Goal: Task Accomplishment & Management: Manage account settings

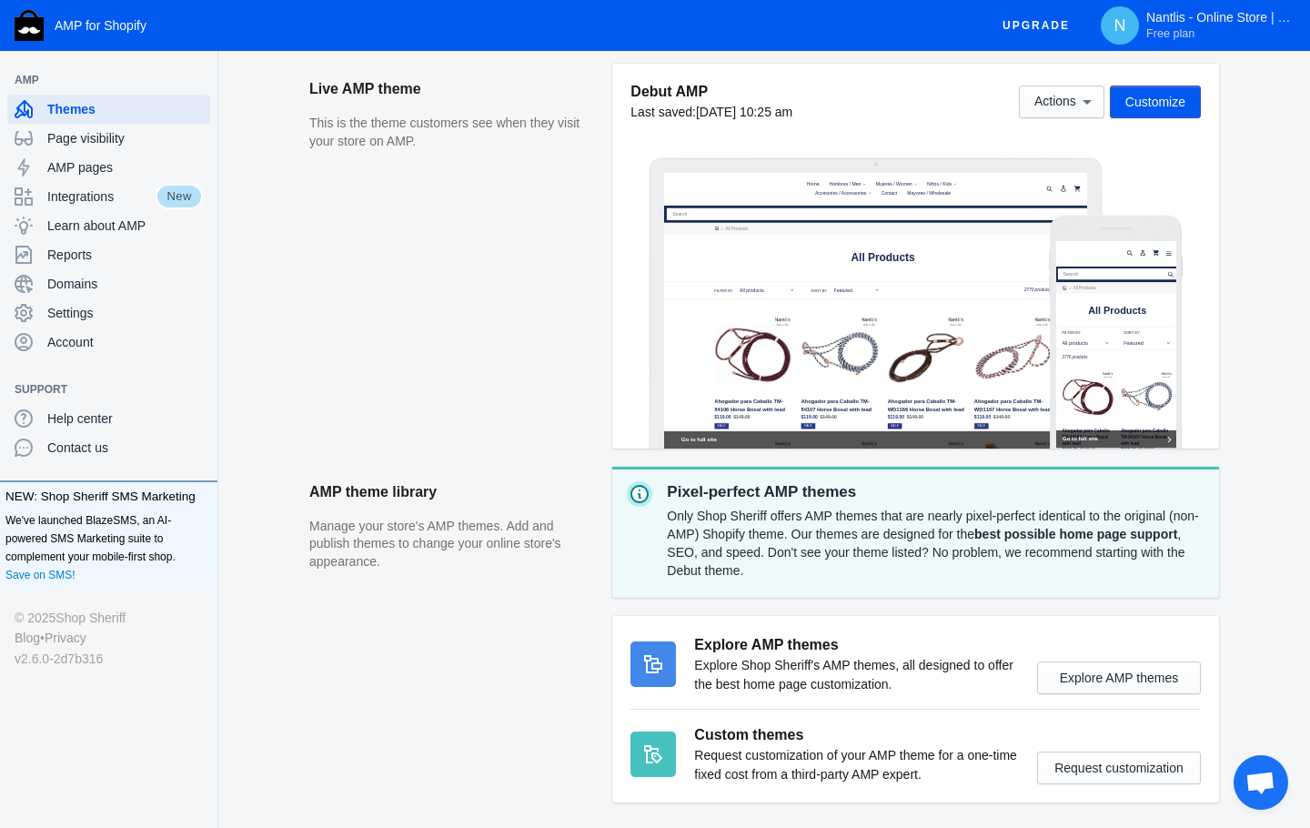
scroll to position [253, 0]
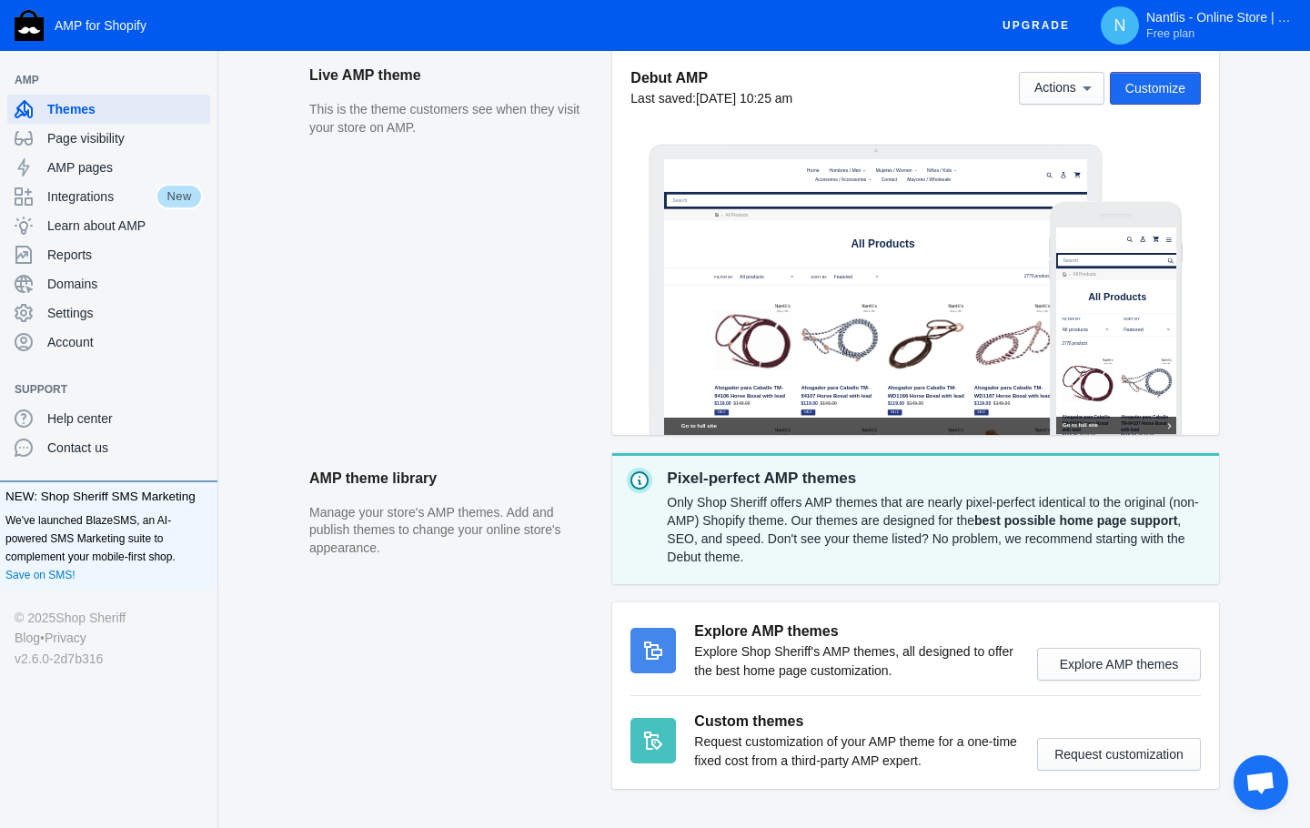
click at [1137, 96] on button "Customize" at bounding box center [1155, 88] width 91 height 33
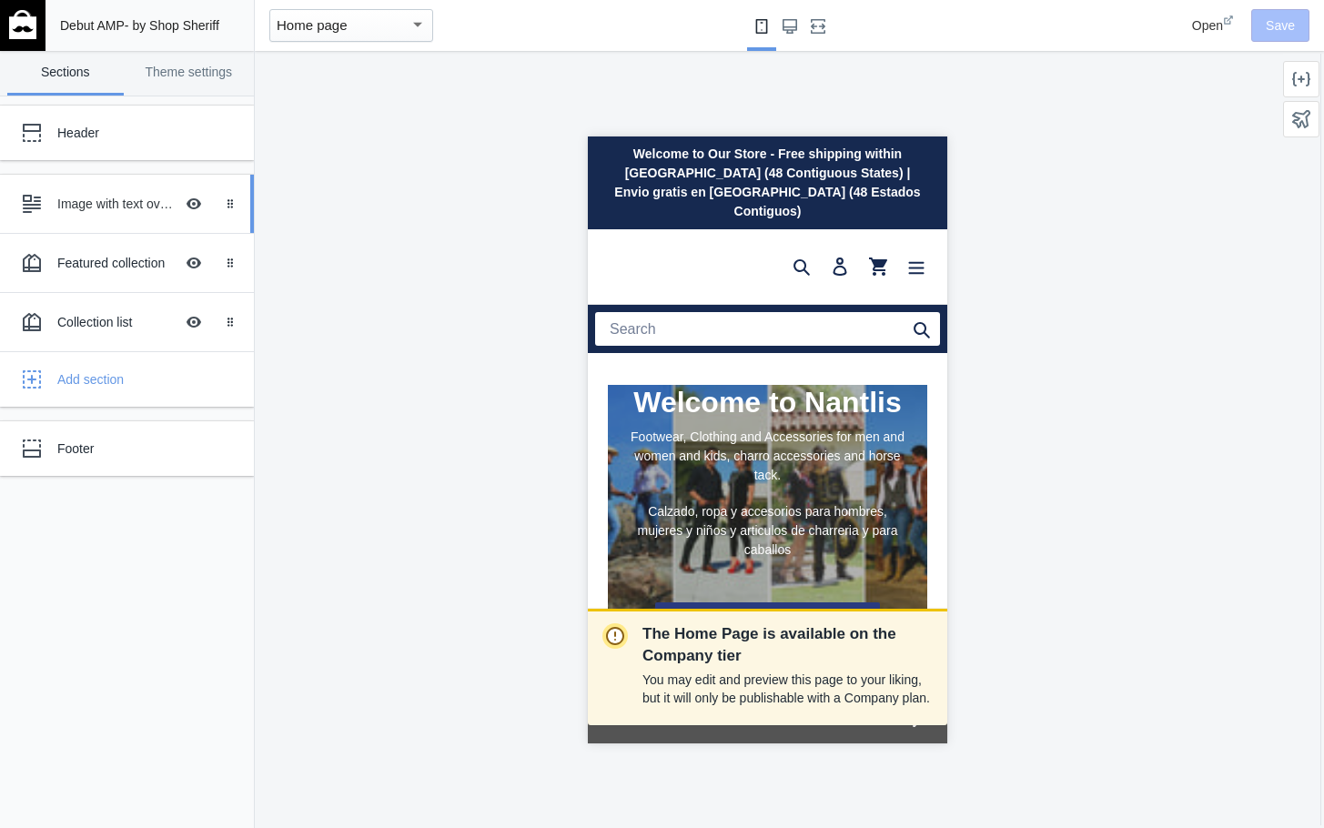
click at [132, 200] on div "Image with text overlay" at bounding box center [115, 204] width 116 height 18
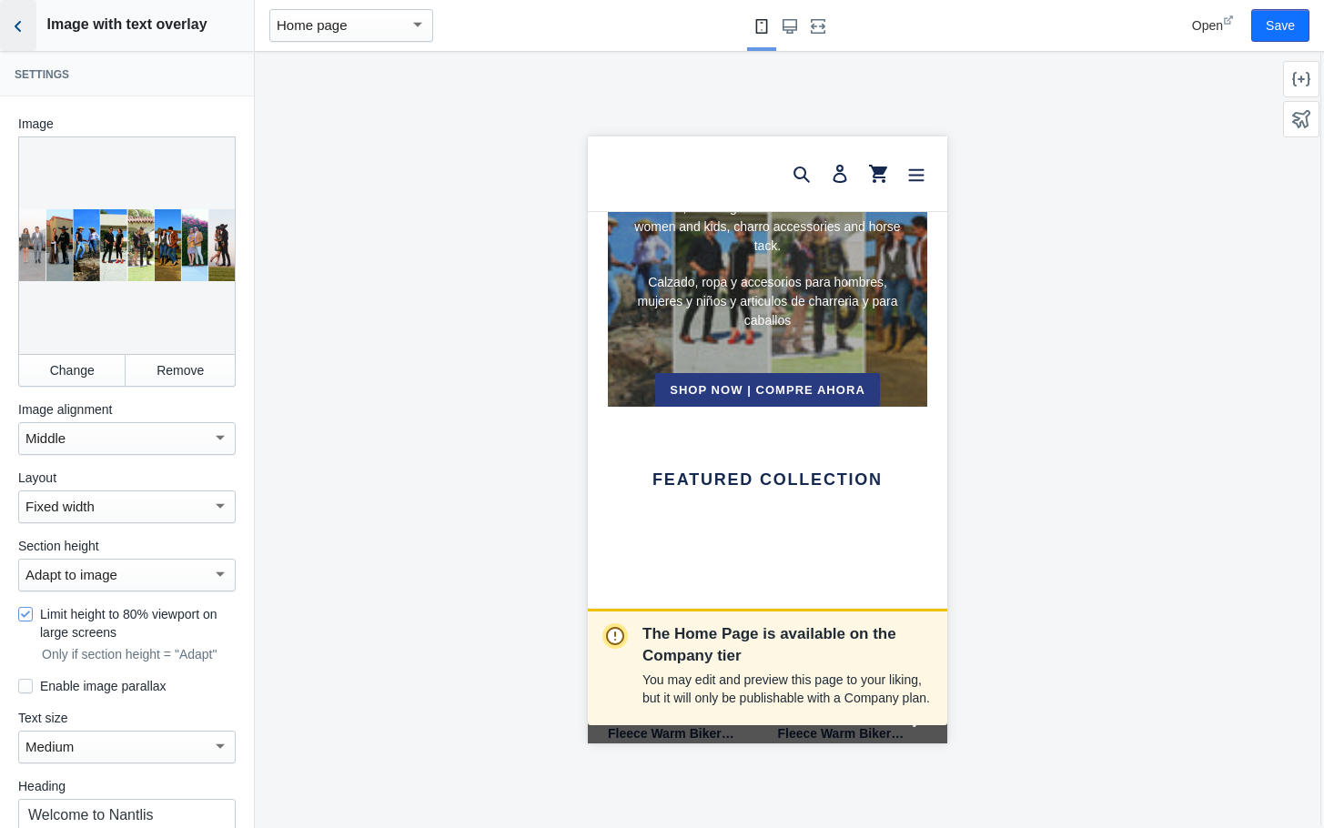
click at [24, 24] on icon "Back to sections" at bounding box center [18, 26] width 18 height 18
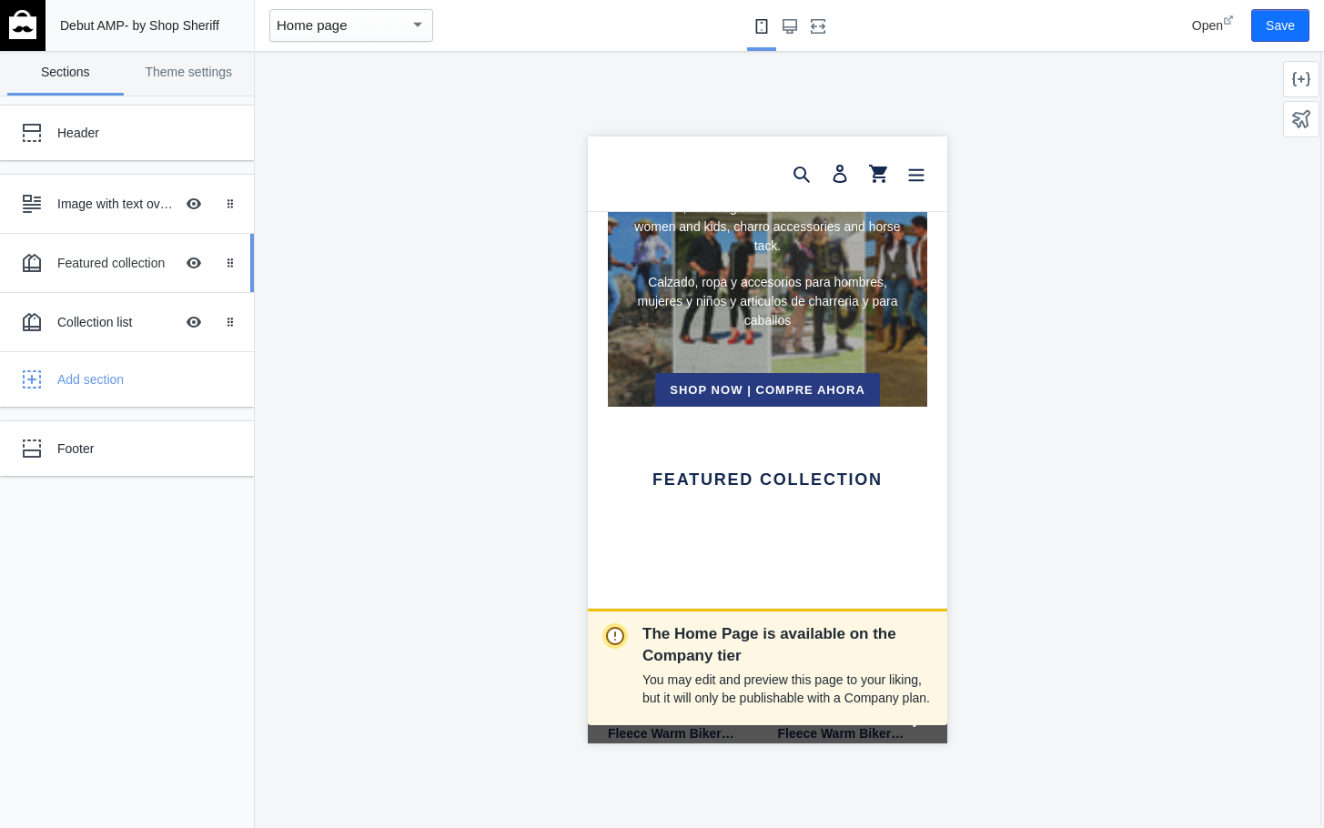
click at [120, 265] on div "Featured collection" at bounding box center [115, 263] width 116 height 18
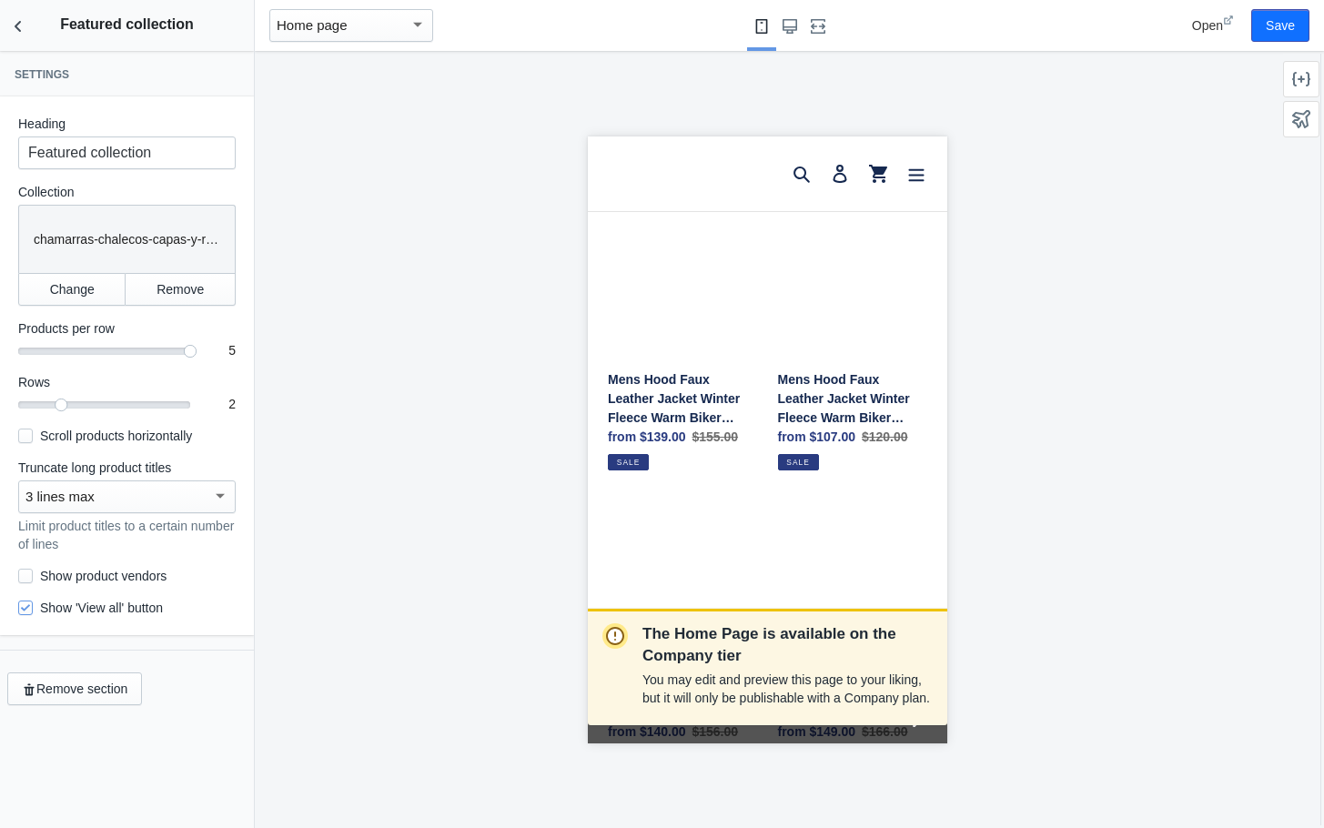
scroll to position [548, 0]
click at [75, 290] on button "Change" at bounding box center [71, 289] width 107 height 33
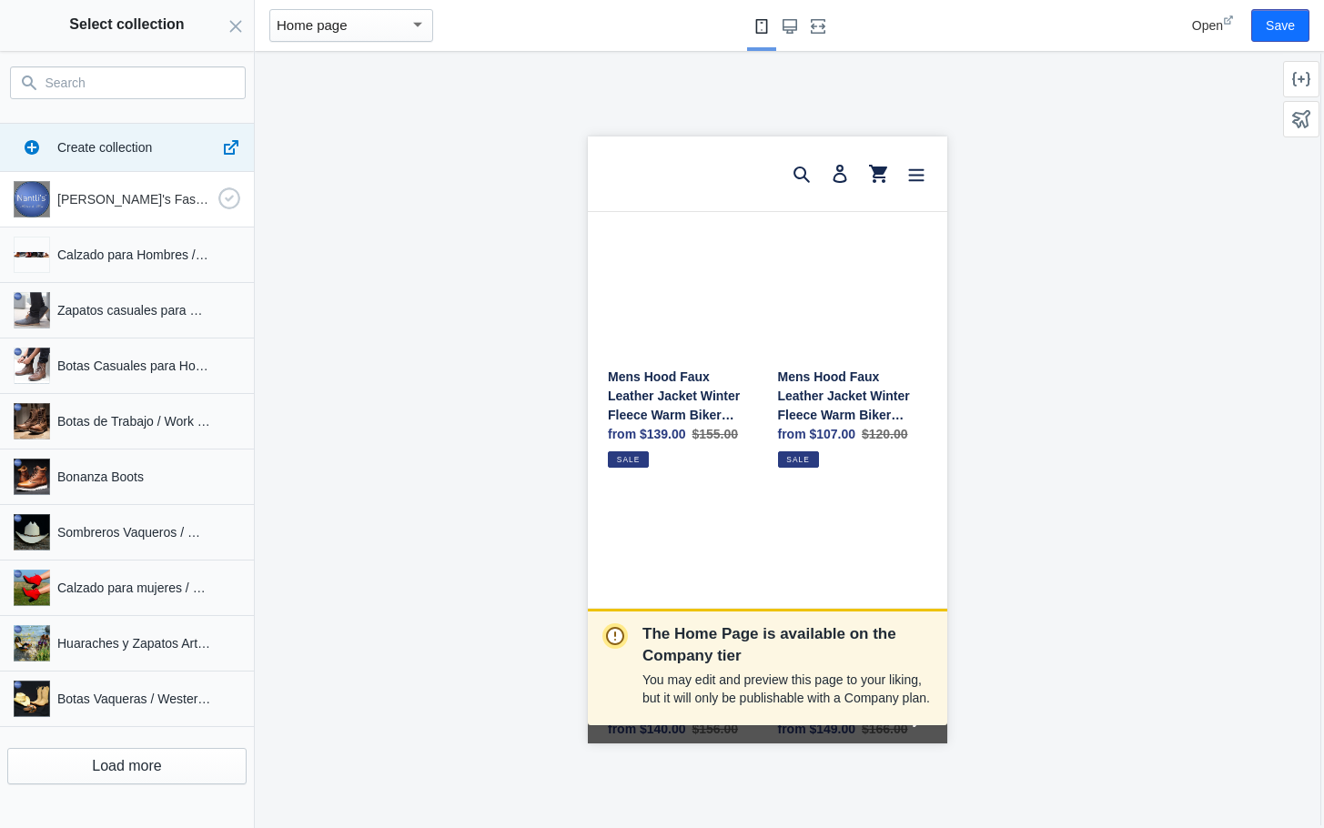
click at [81, 195] on p "Nantli's Fashion & More" at bounding box center [134, 199] width 154 height 18
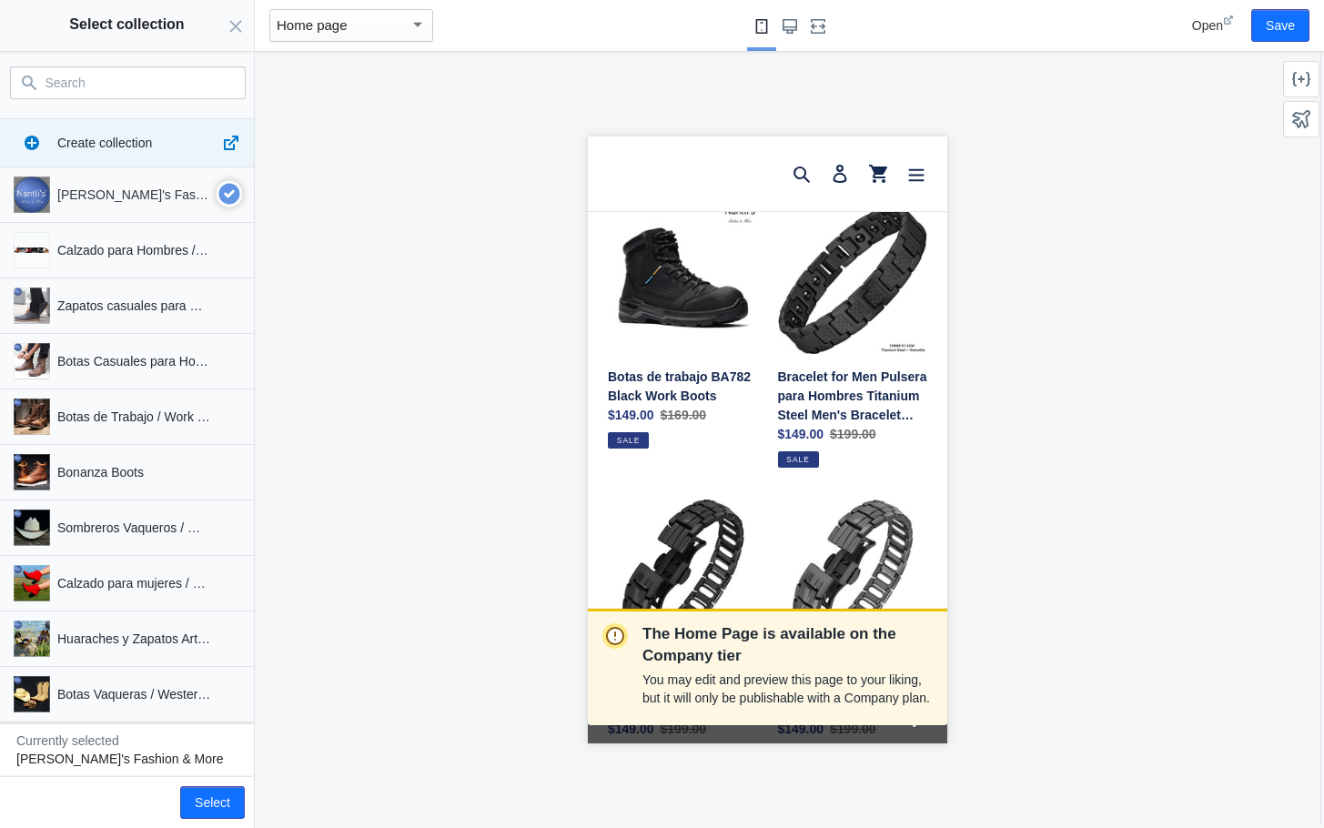
scroll to position [0, 0]
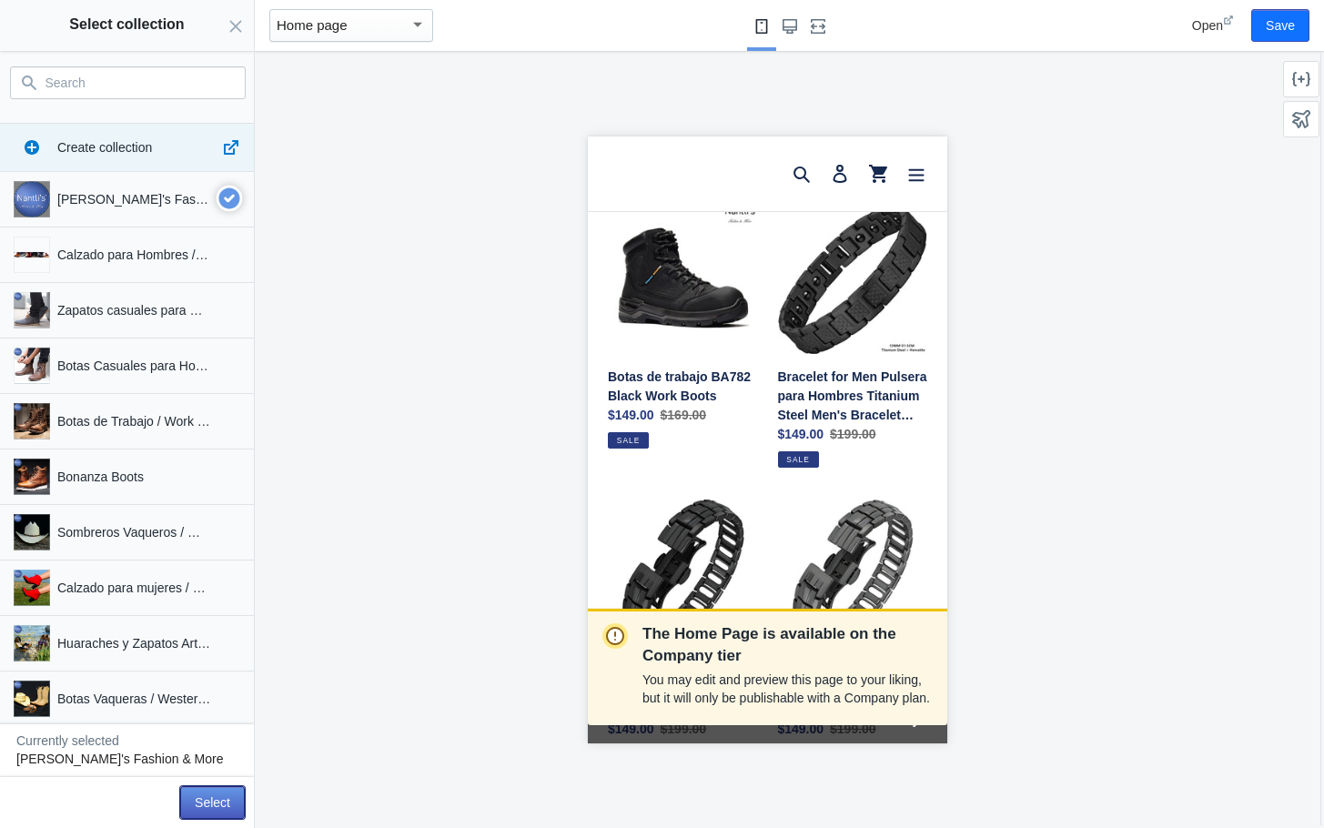
click at [201, 803] on button "Select" at bounding box center [212, 802] width 65 height 33
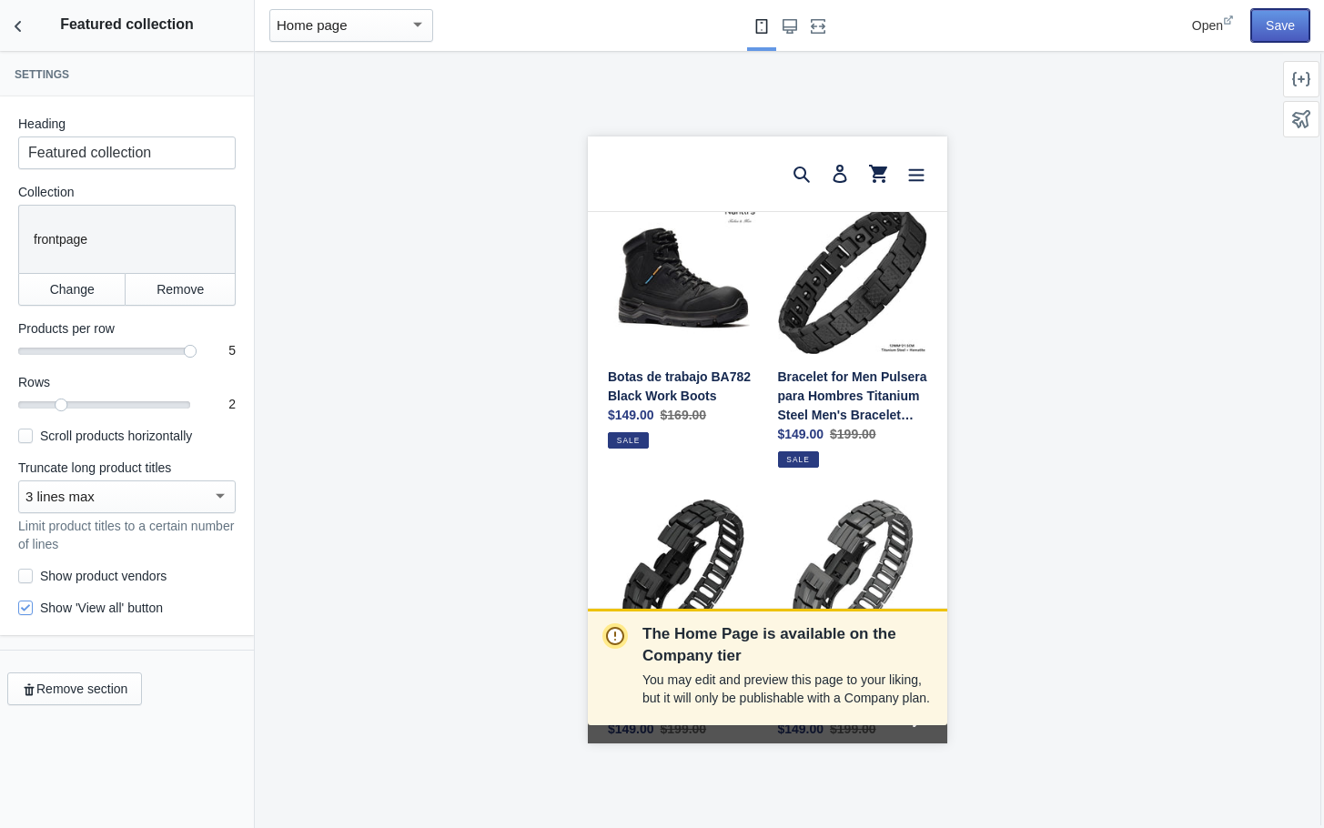
click at [1269, 28] on button "Save" at bounding box center [1280, 25] width 58 height 33
click at [21, 31] on icon "Back to sections" at bounding box center [18, 26] width 18 height 18
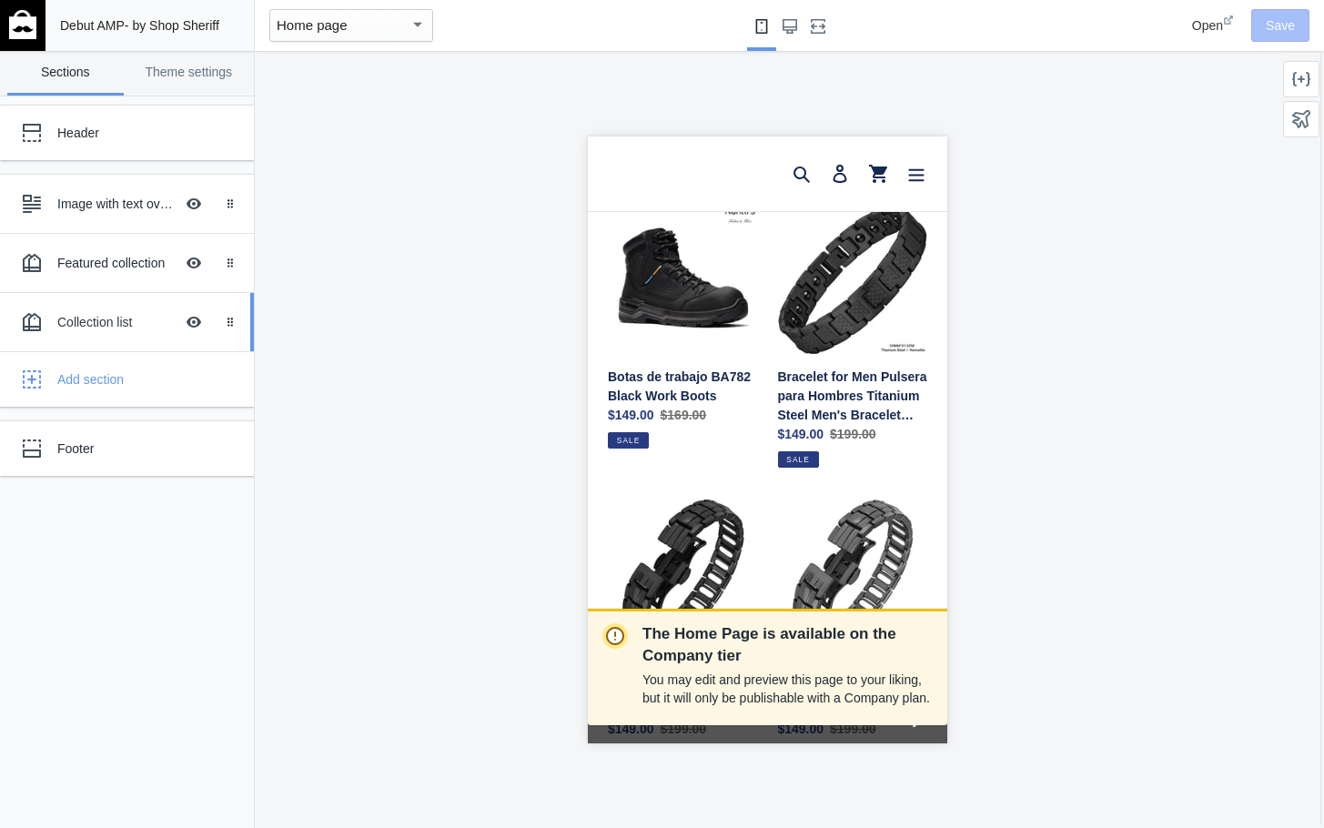
click at [90, 320] on div "Collection list" at bounding box center [115, 322] width 116 height 18
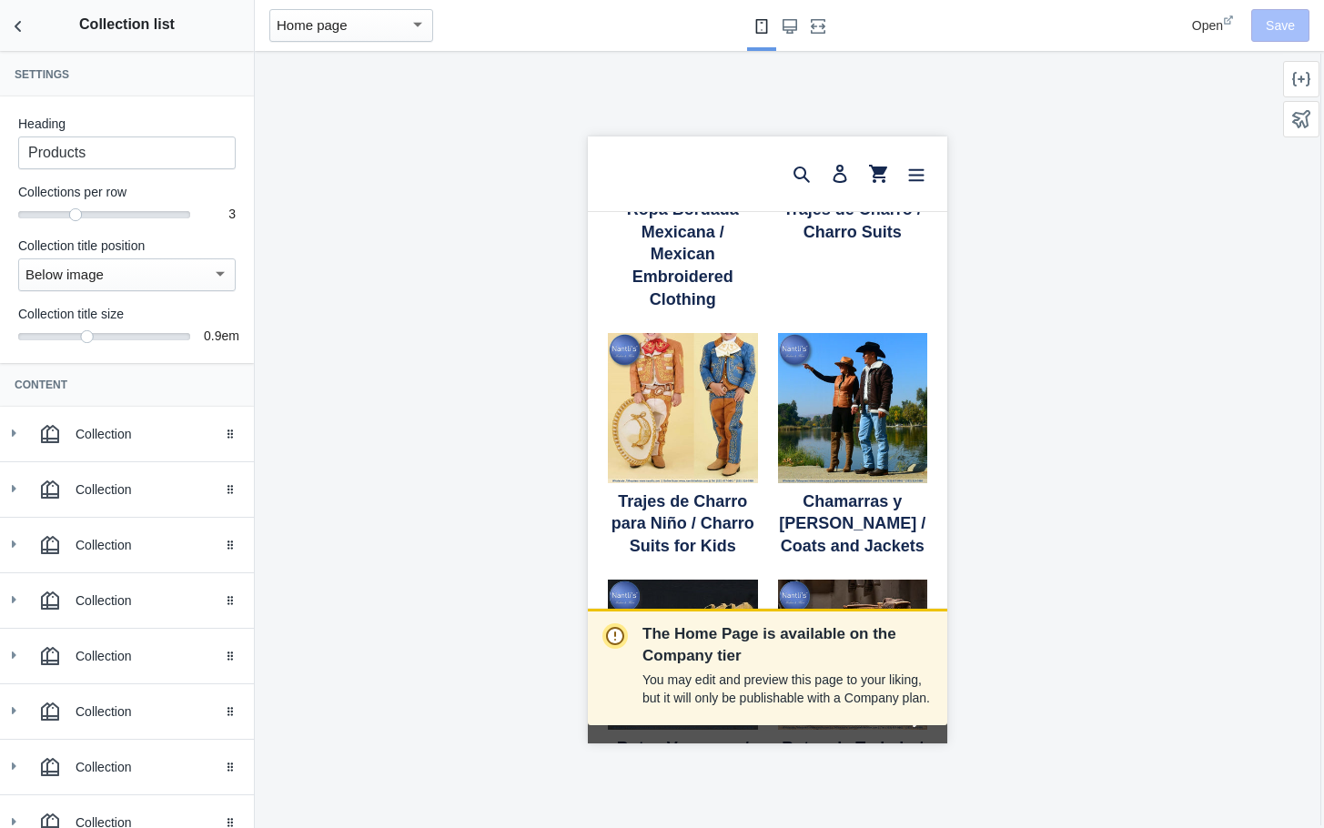
scroll to position [2366, 0]
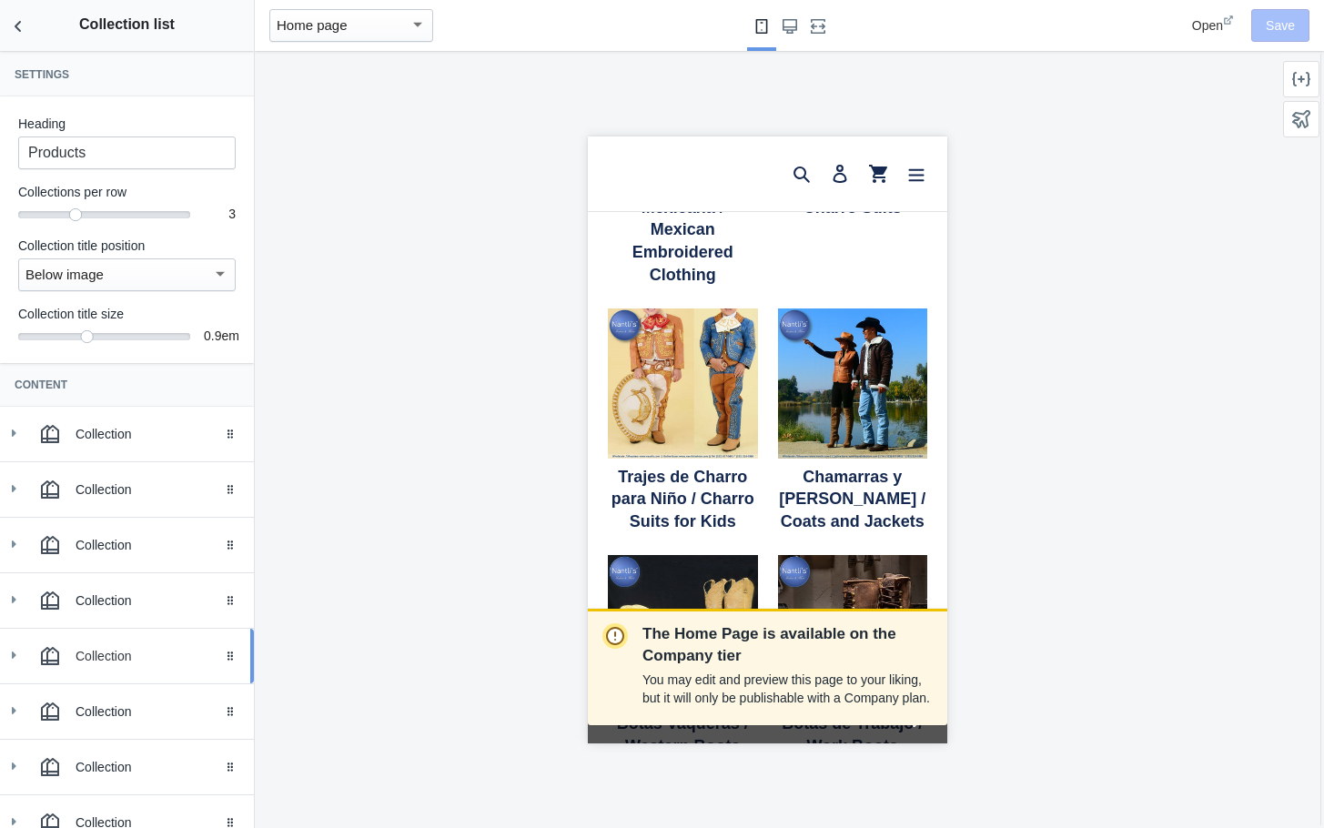
click at [112, 652] on div "Collection" at bounding box center [158, 656] width 165 height 18
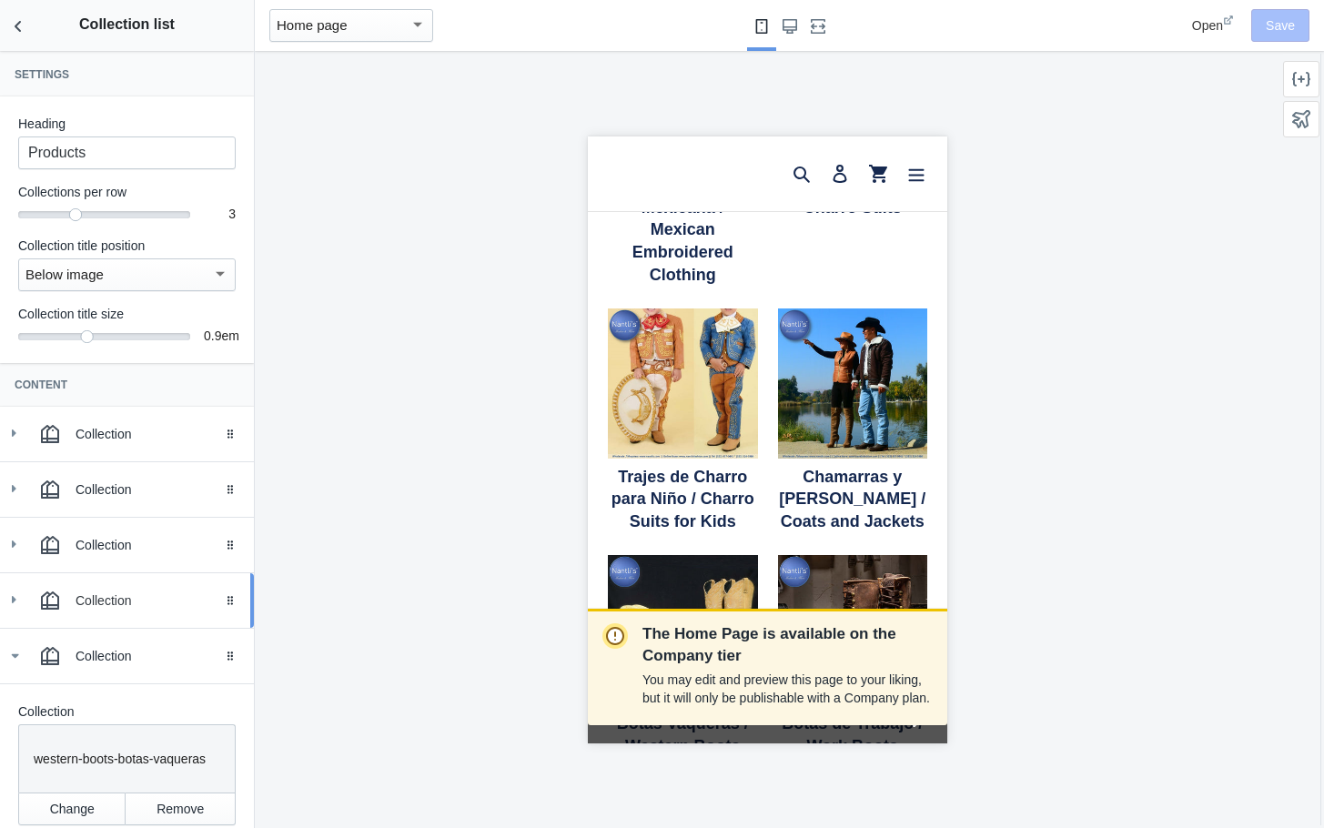
click at [83, 588] on div "Collection" at bounding box center [127, 600] width 227 height 36
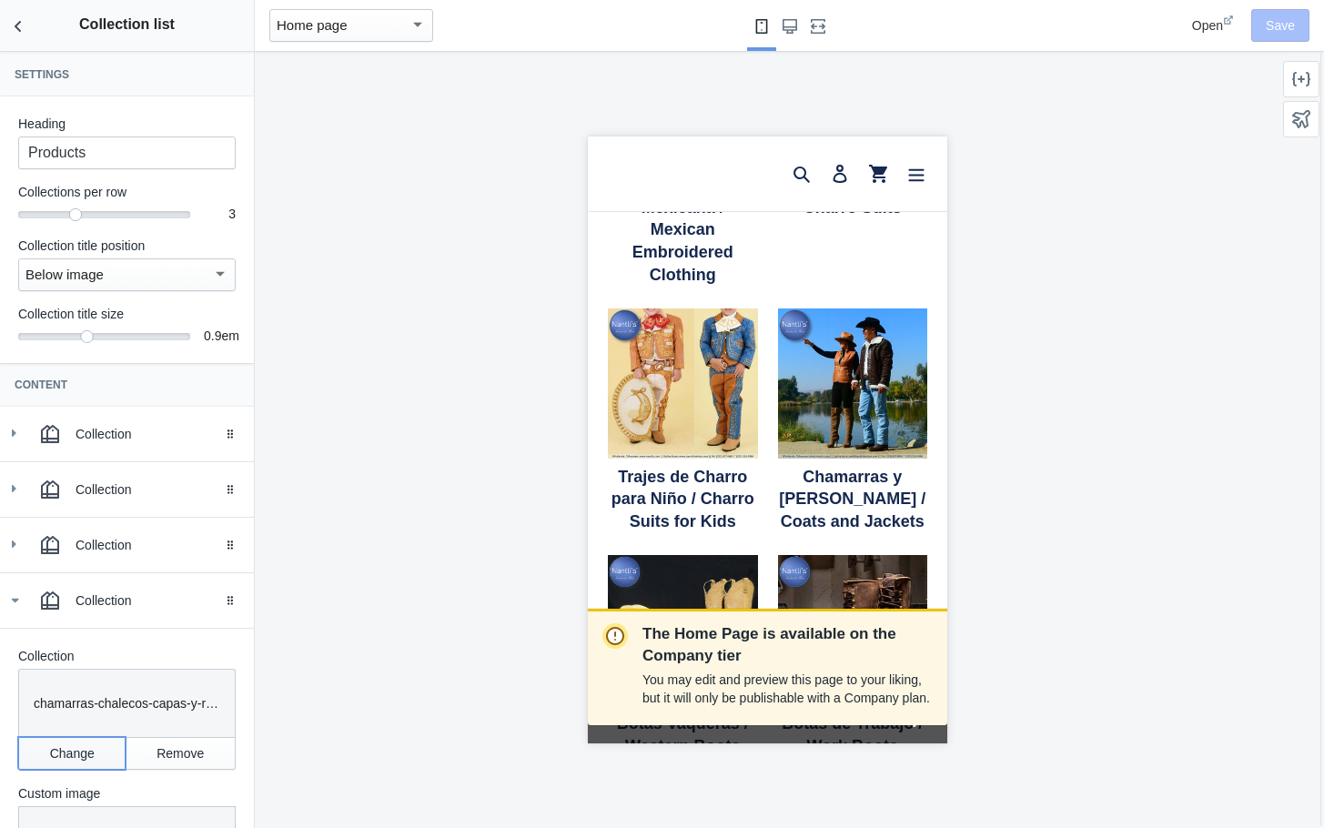
click at [83, 748] on button "Change" at bounding box center [71, 753] width 107 height 33
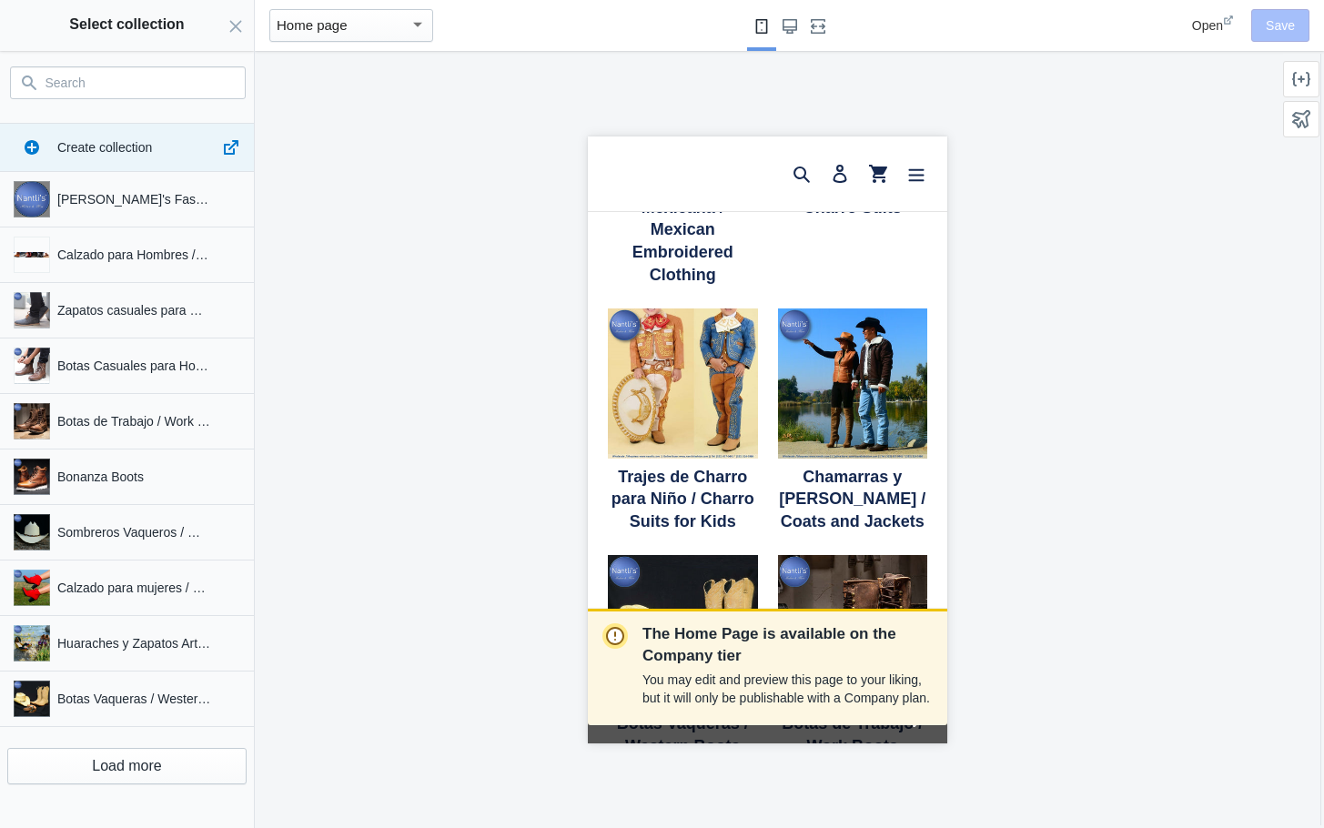
click at [75, 81] on input "Search" at bounding box center [138, 83] width 187 height 22
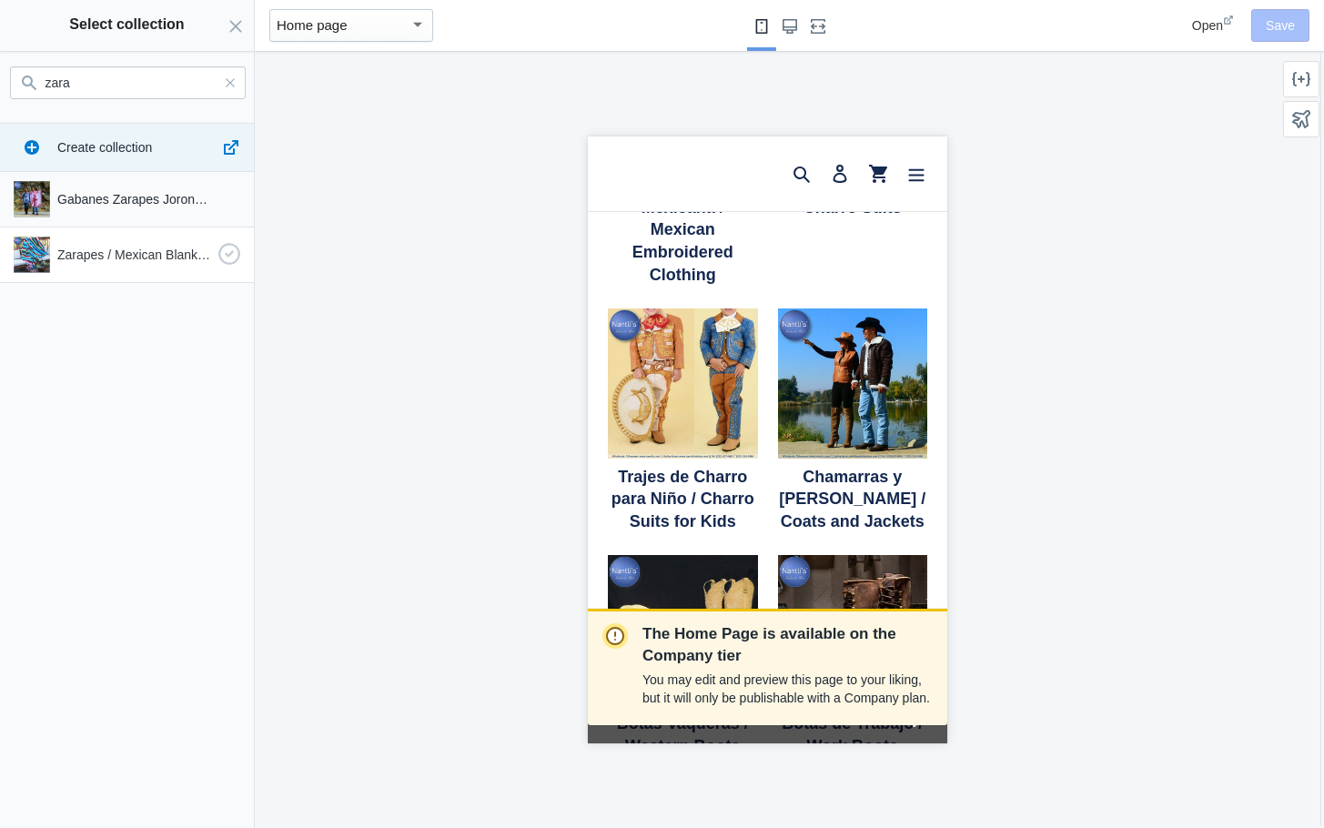
type input "zara"
click at [108, 250] on p "Zarapes / Mexican Blankets / Serapes" at bounding box center [134, 255] width 154 height 18
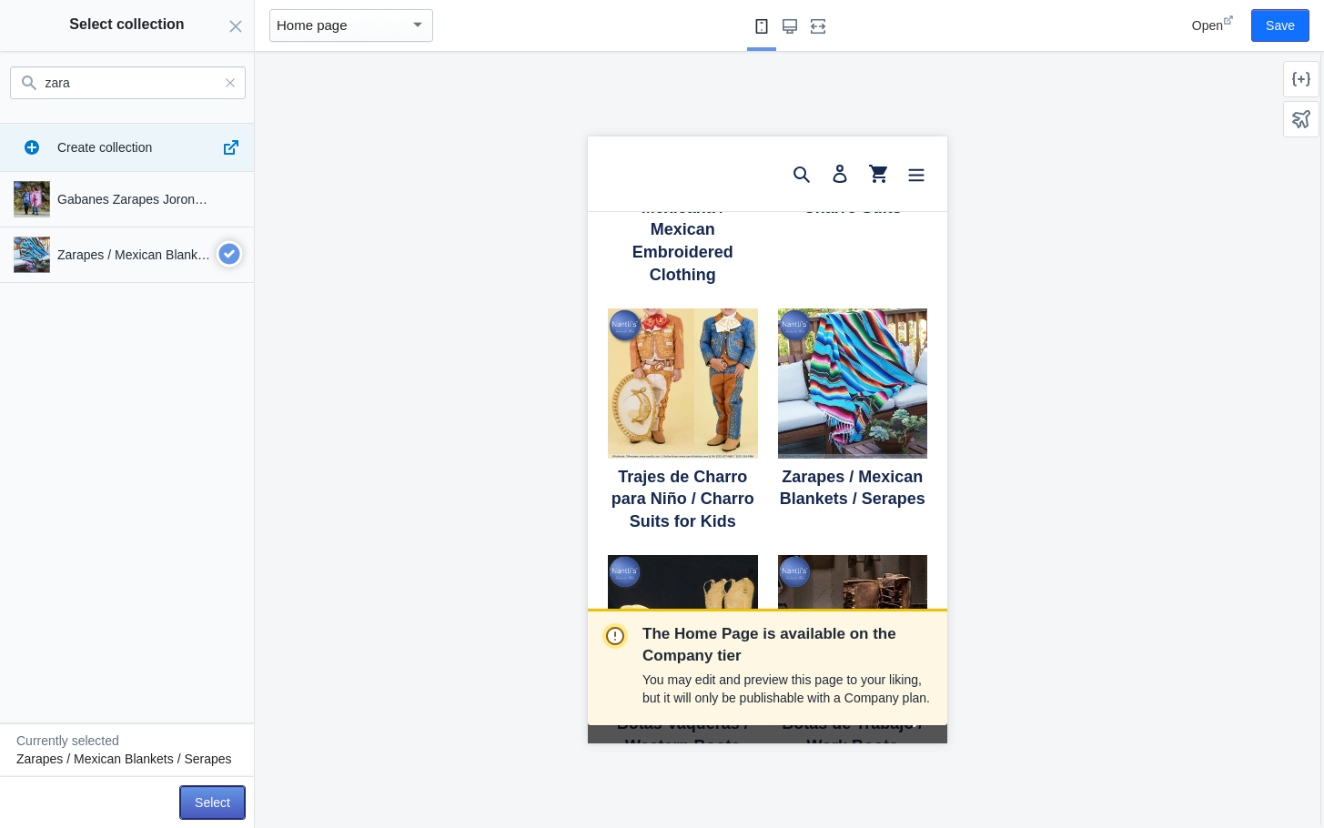
click at [206, 800] on button "Select" at bounding box center [212, 802] width 65 height 33
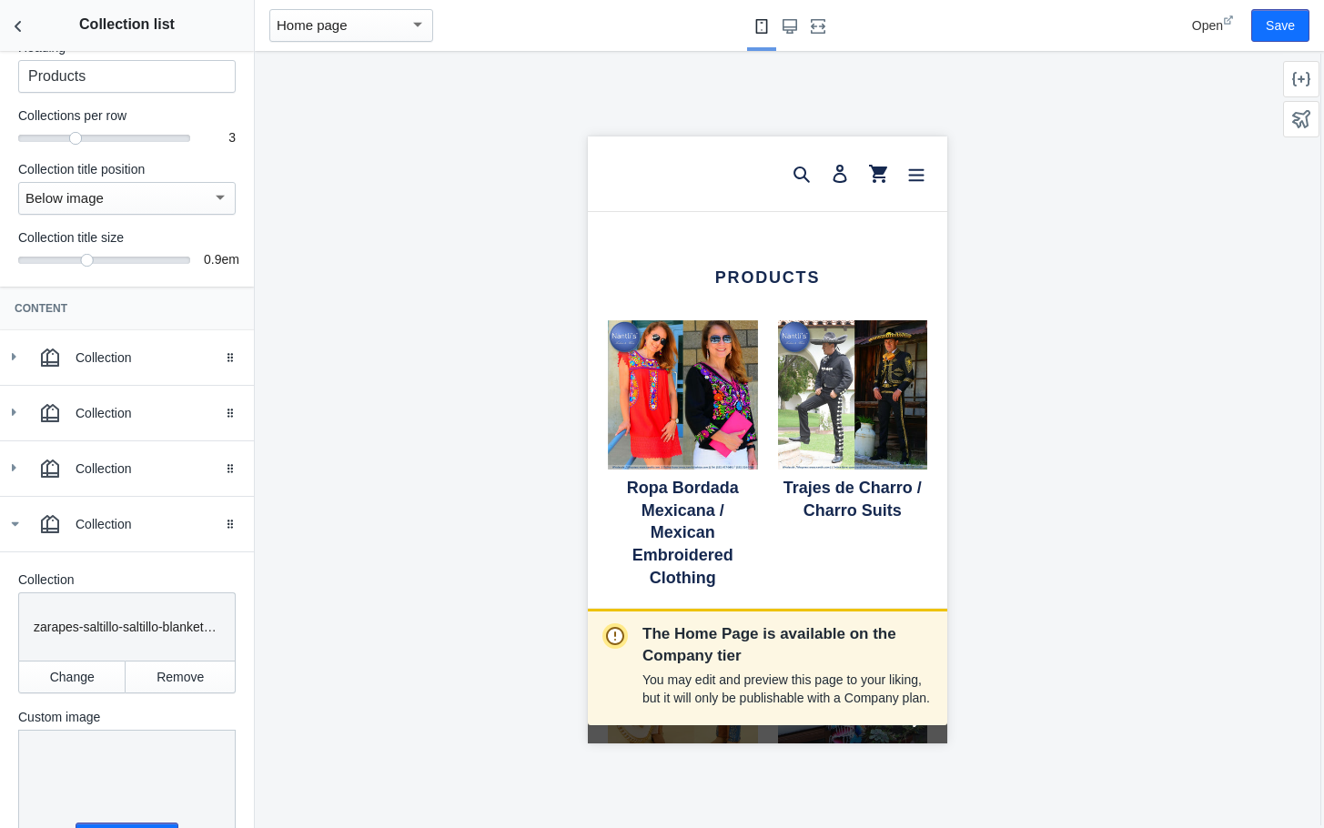
scroll to position [2014, 0]
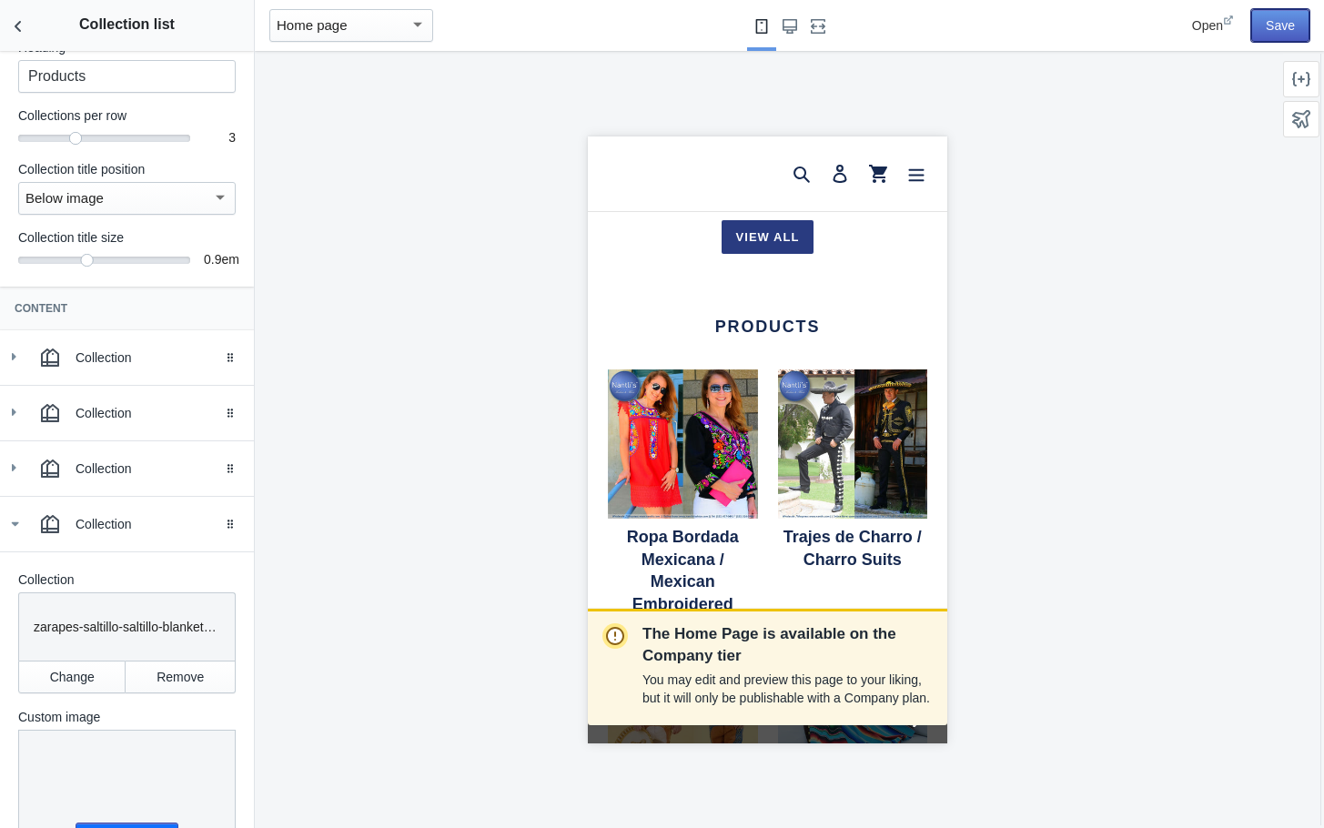
click at [1282, 26] on button "Save" at bounding box center [1280, 25] width 58 height 33
click at [17, 25] on use "Back to sections" at bounding box center [18, 26] width 6 height 11
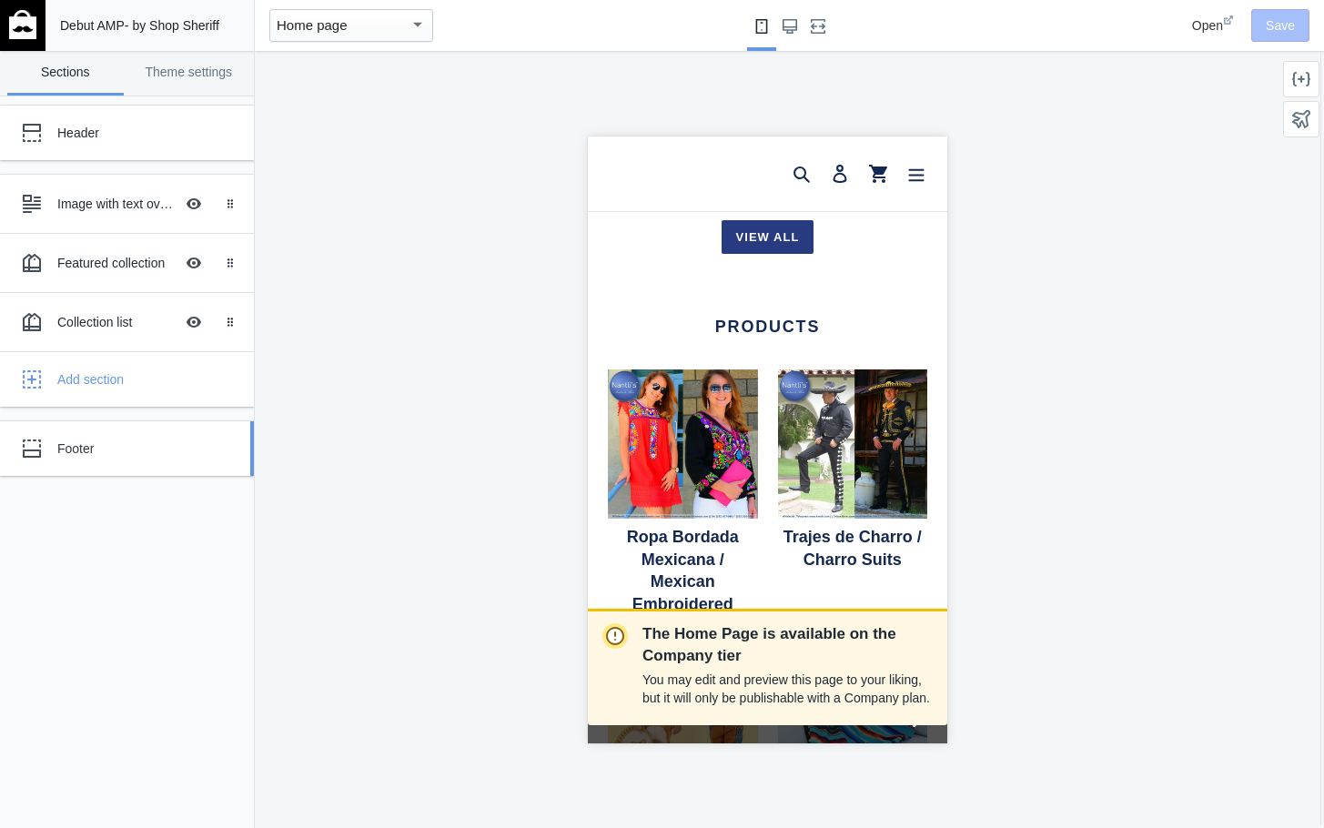
click at [78, 443] on div "Footer" at bounding box center [135, 448] width 156 height 18
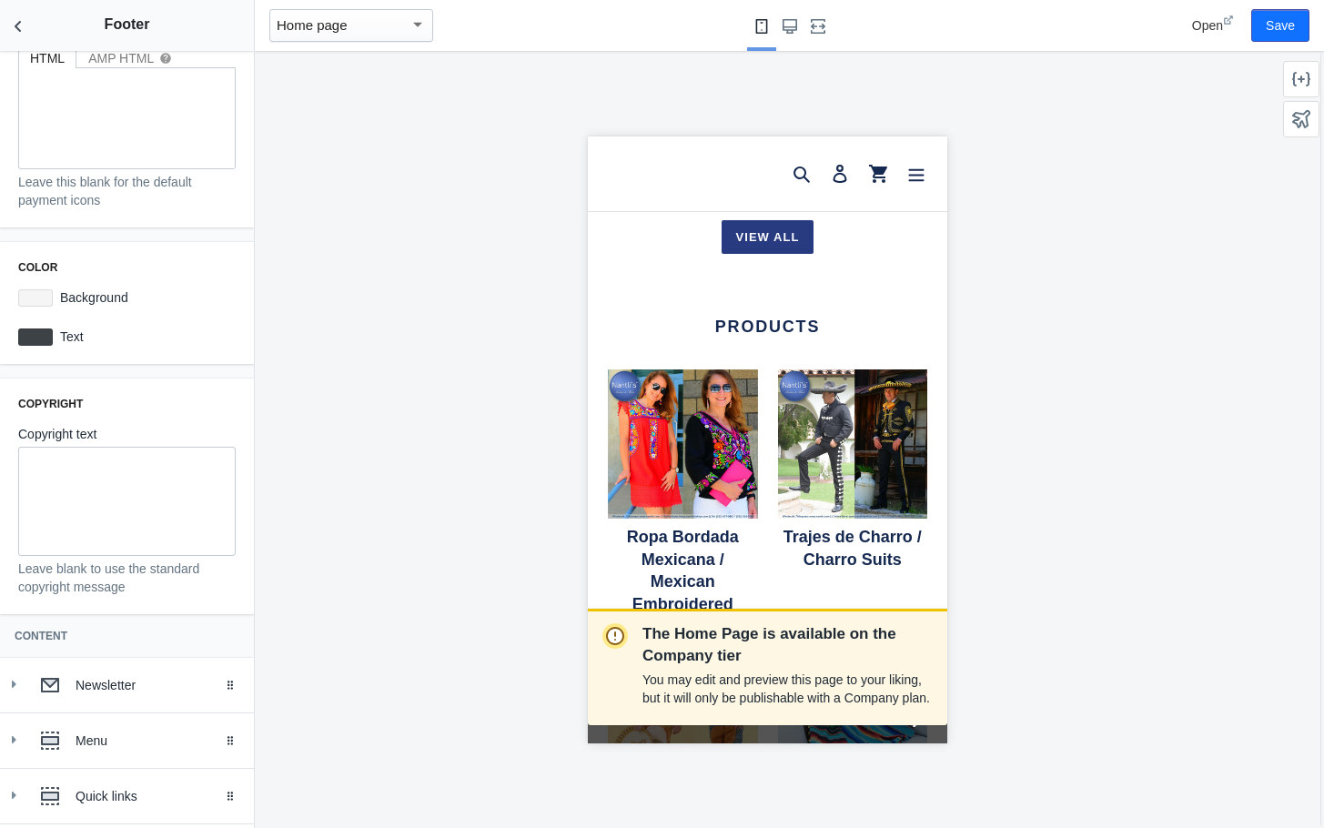
scroll to position [213, 0]
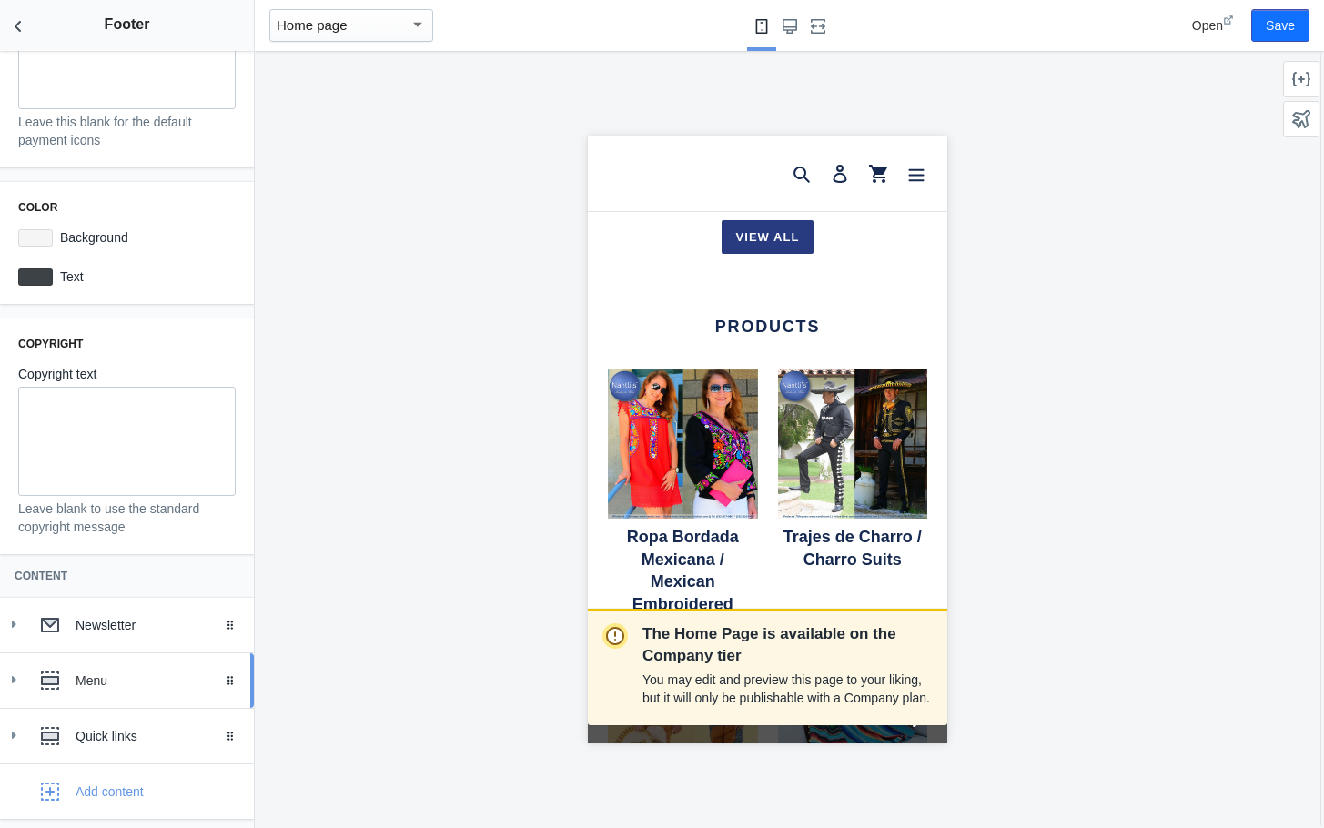
click at [133, 681] on div "Menu" at bounding box center [158, 680] width 165 height 18
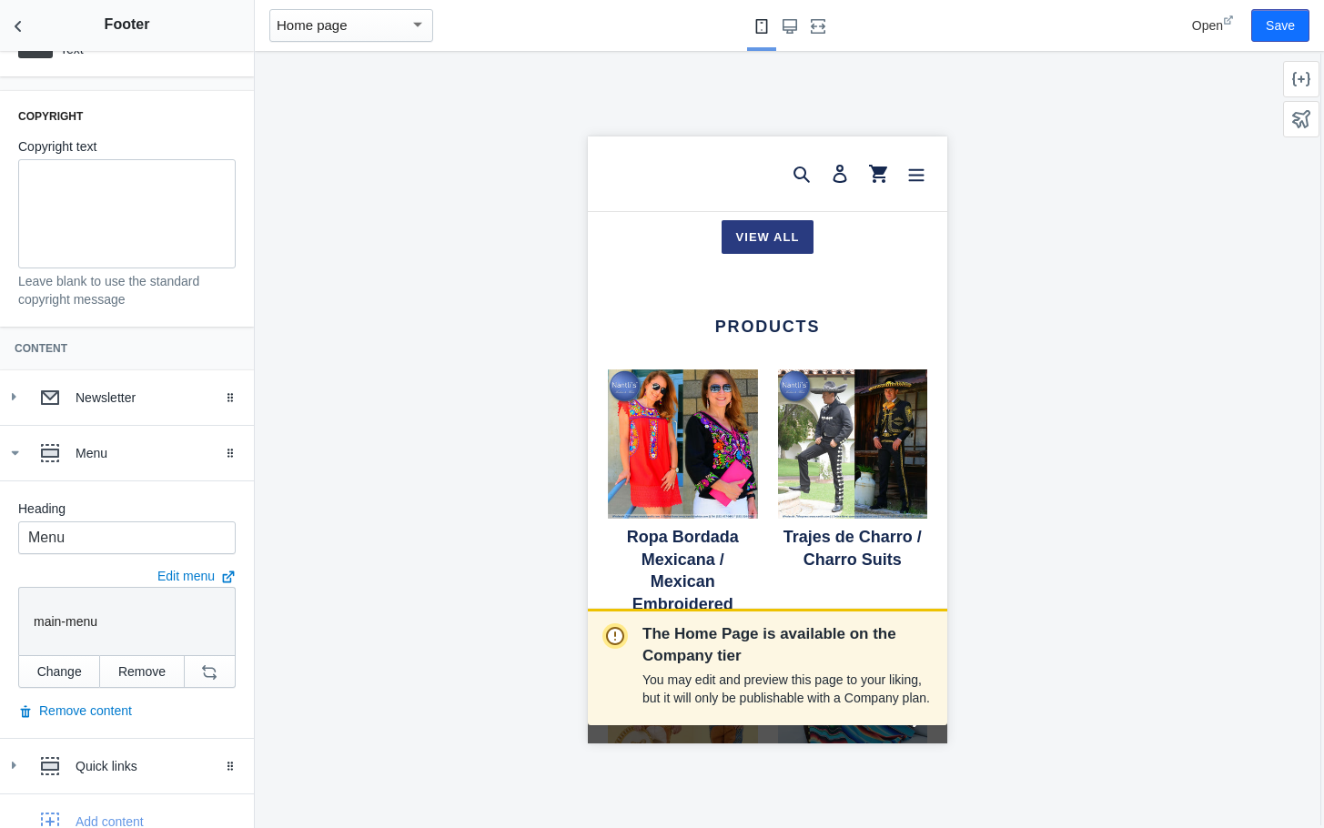
scroll to position [470, 0]
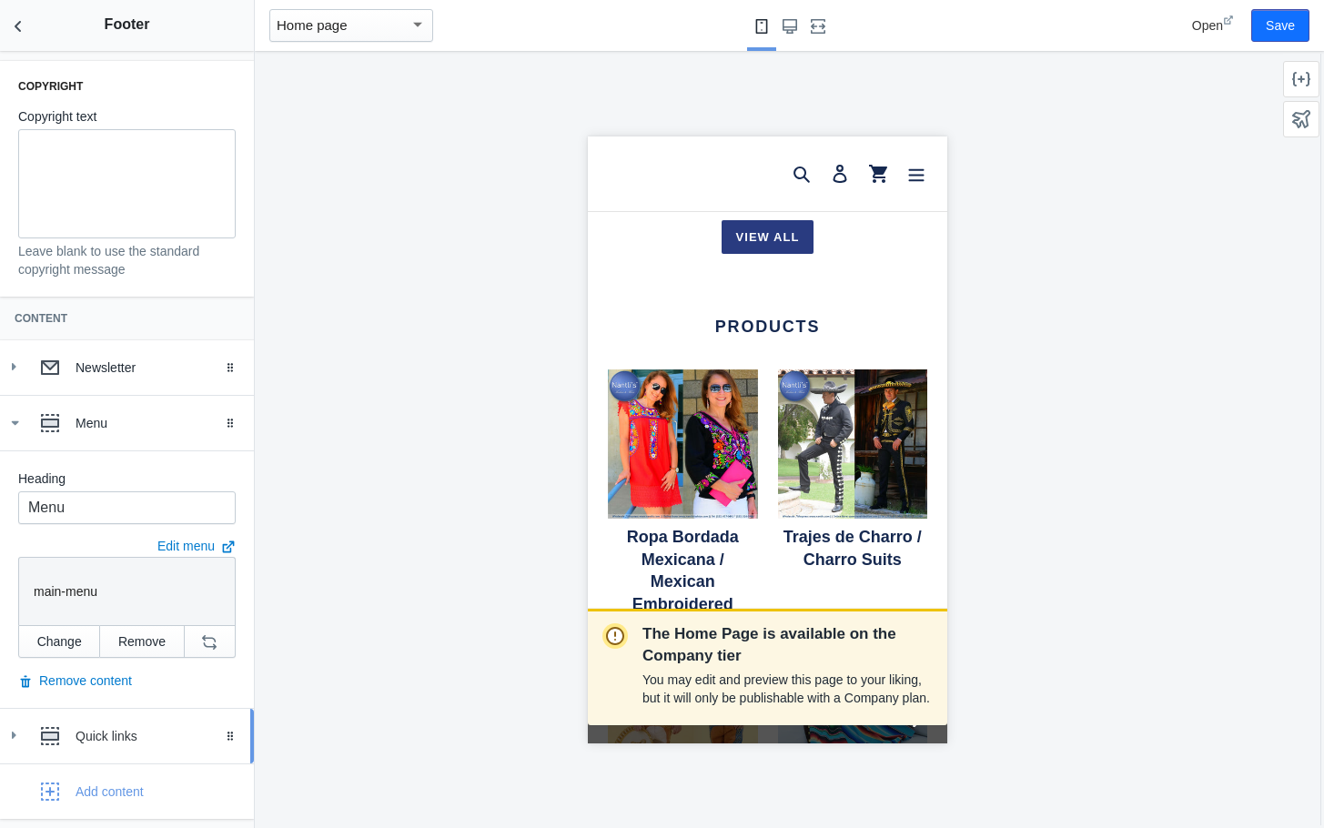
click at [115, 731] on div "Quick links" at bounding box center [158, 736] width 165 height 18
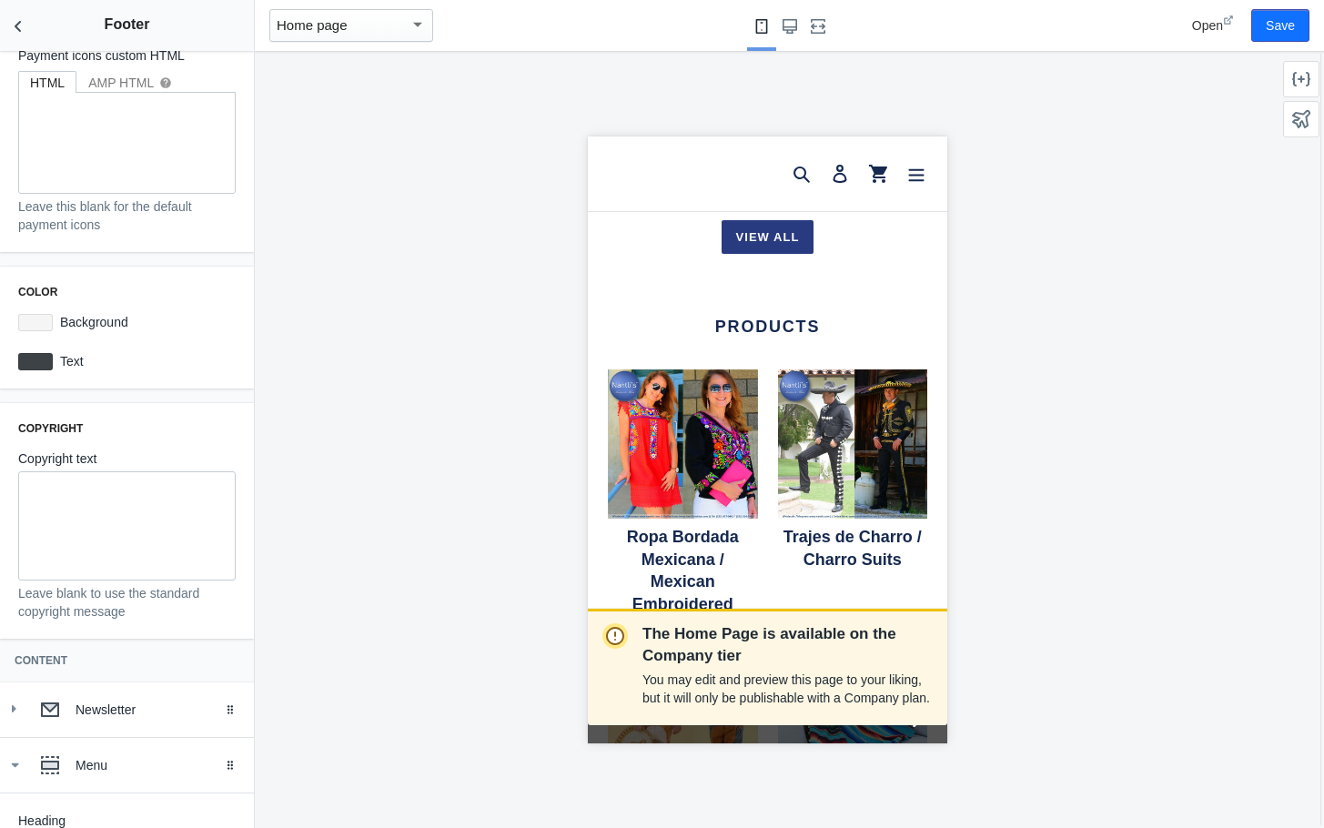
scroll to position [0, 0]
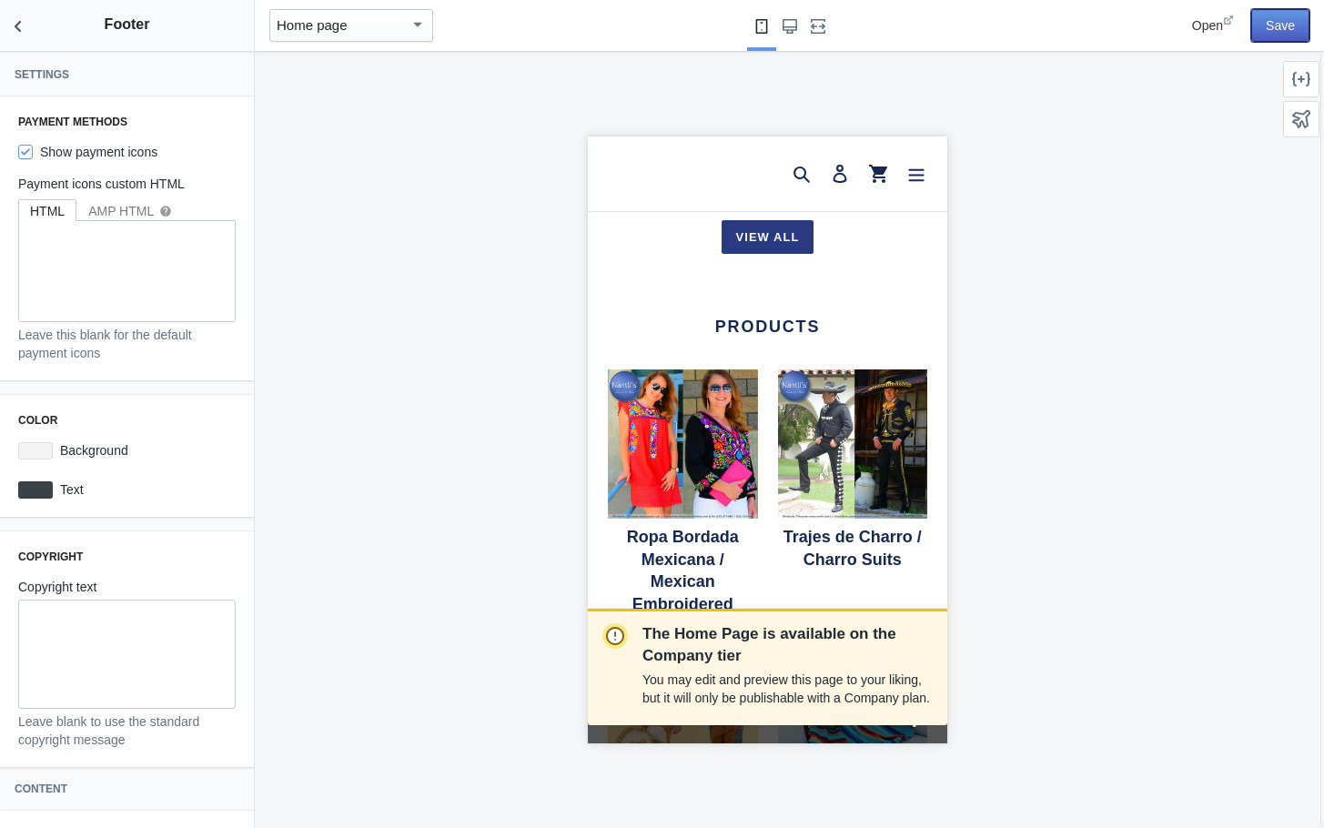
click at [1278, 23] on button "Save" at bounding box center [1280, 25] width 58 height 33
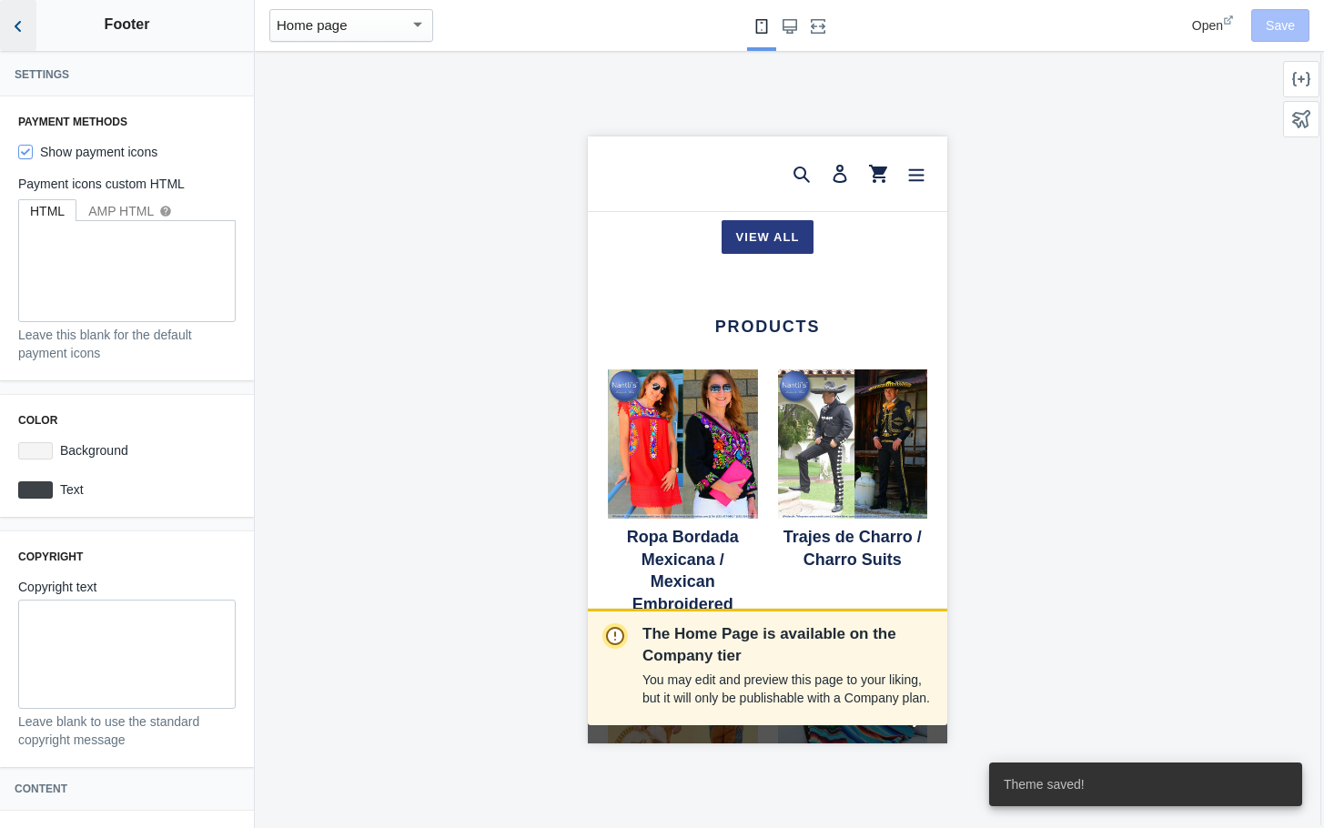
click at [18, 27] on icon "Back to sections" at bounding box center [18, 26] width 18 height 18
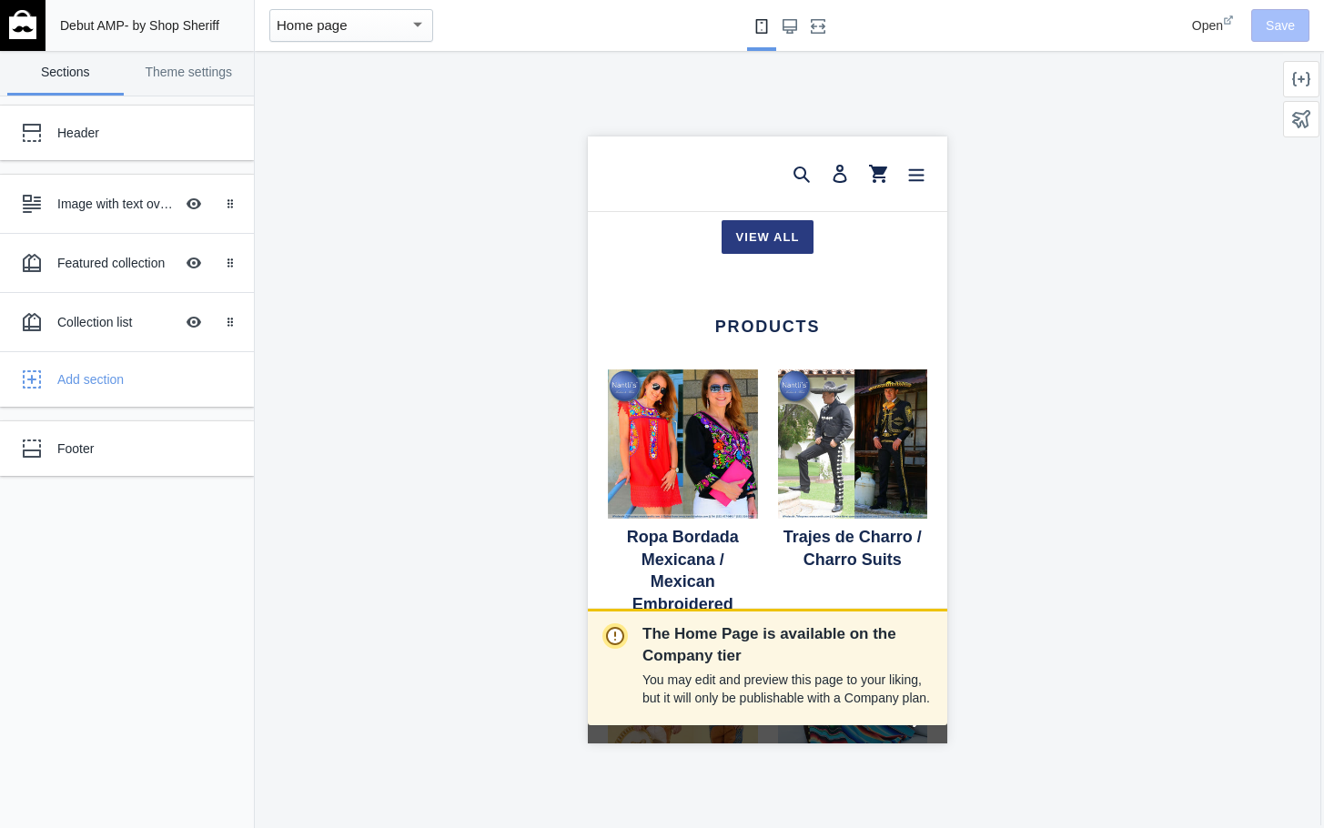
click at [419, 28] on div "button" at bounding box center [417, 25] width 16 height 22
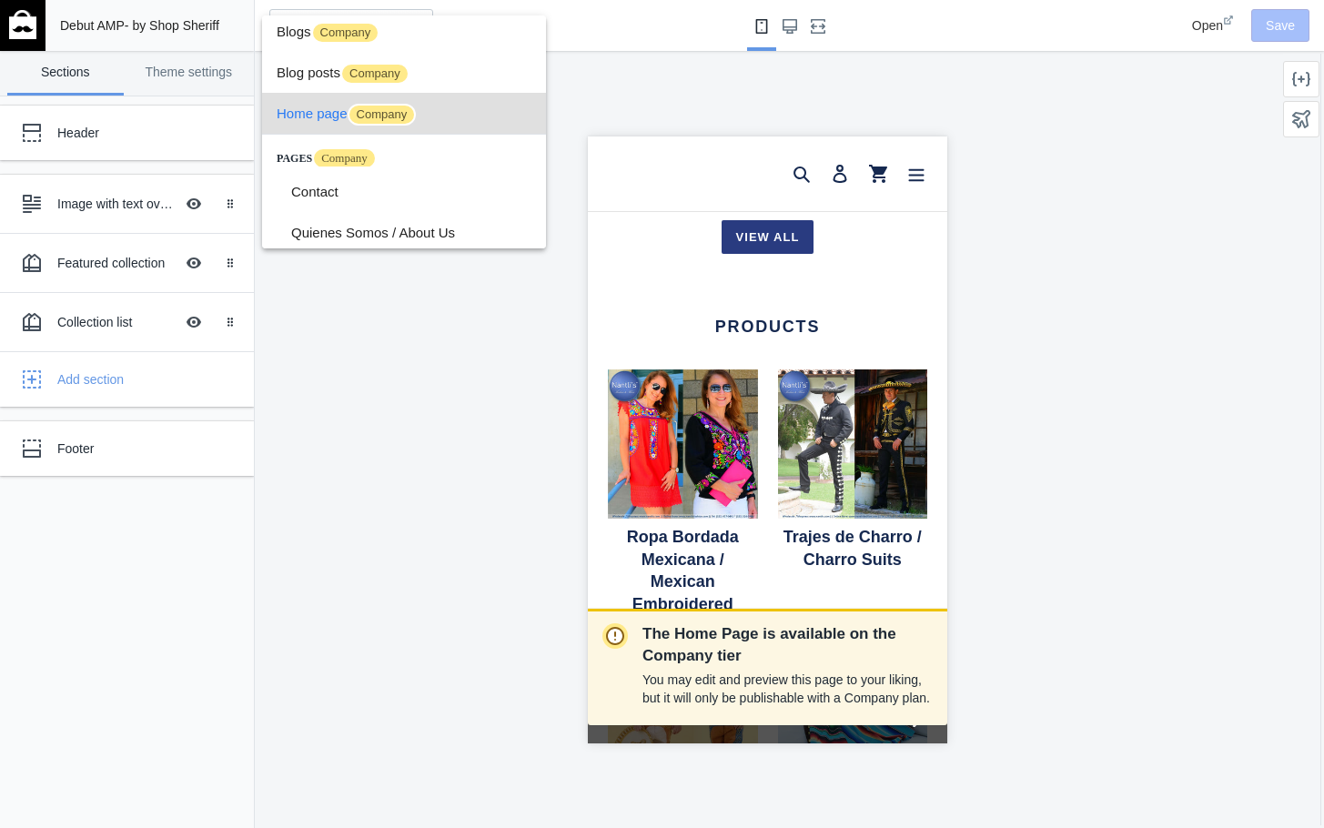
scroll to position [78, 0]
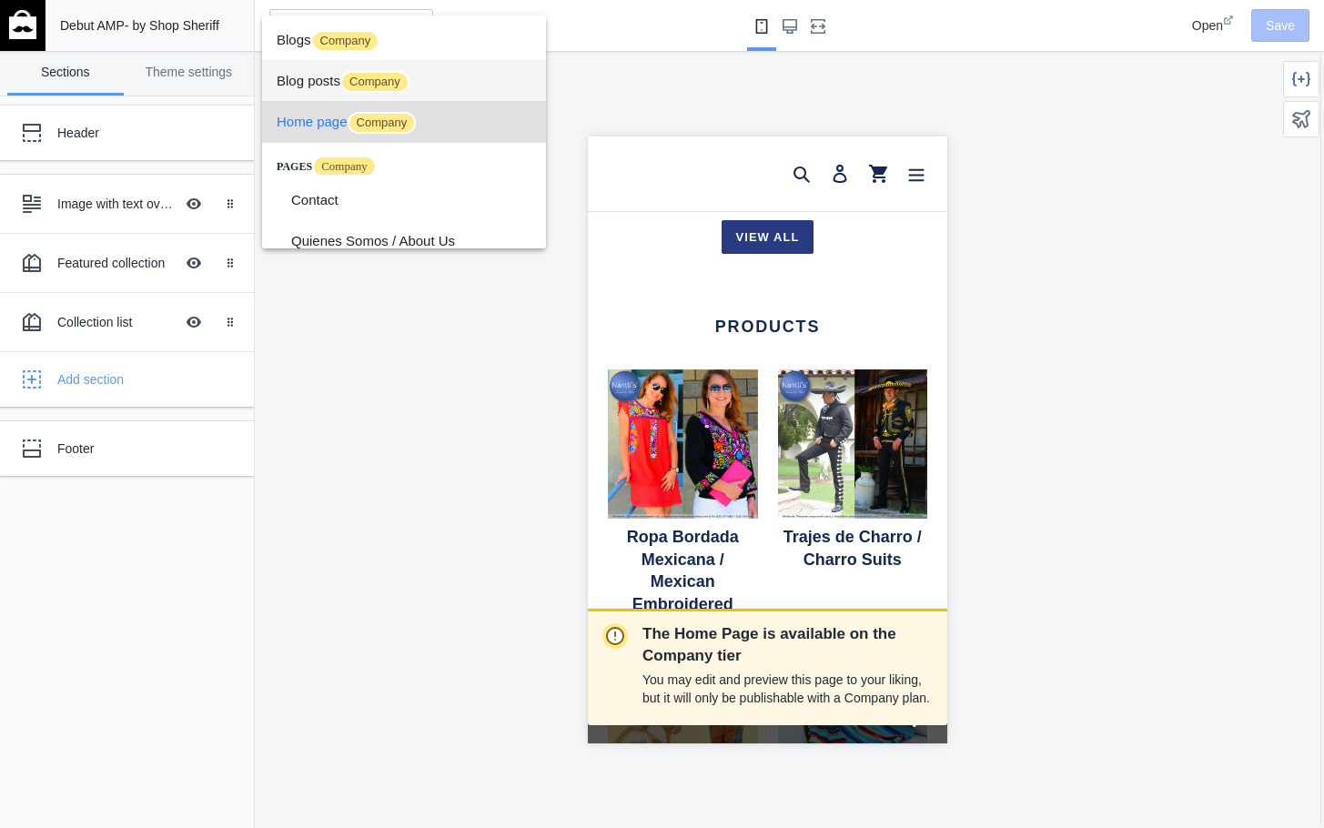
click at [305, 80] on span "Blog posts Company" at bounding box center [404, 80] width 255 height 41
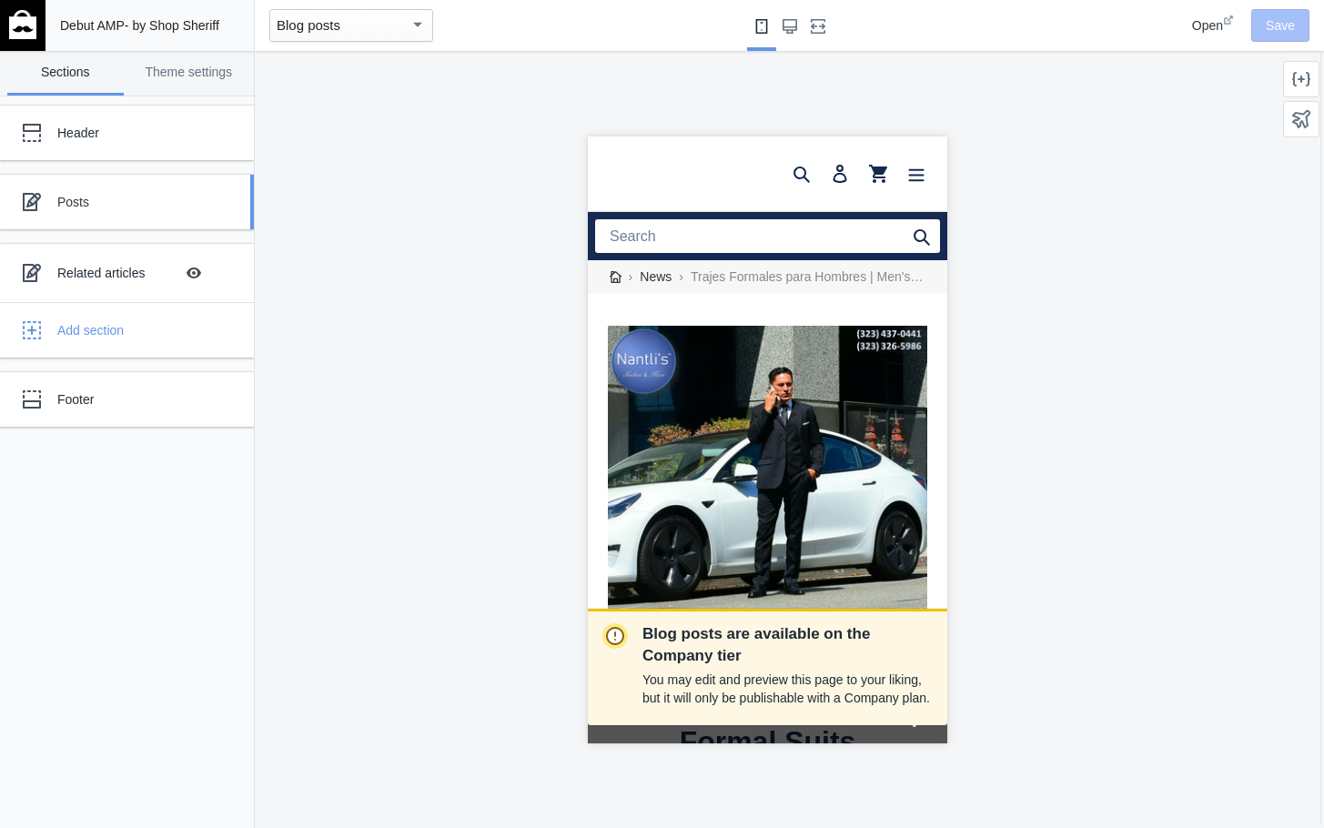
click at [75, 190] on div "Posts" at bounding box center [114, 202] width 200 height 36
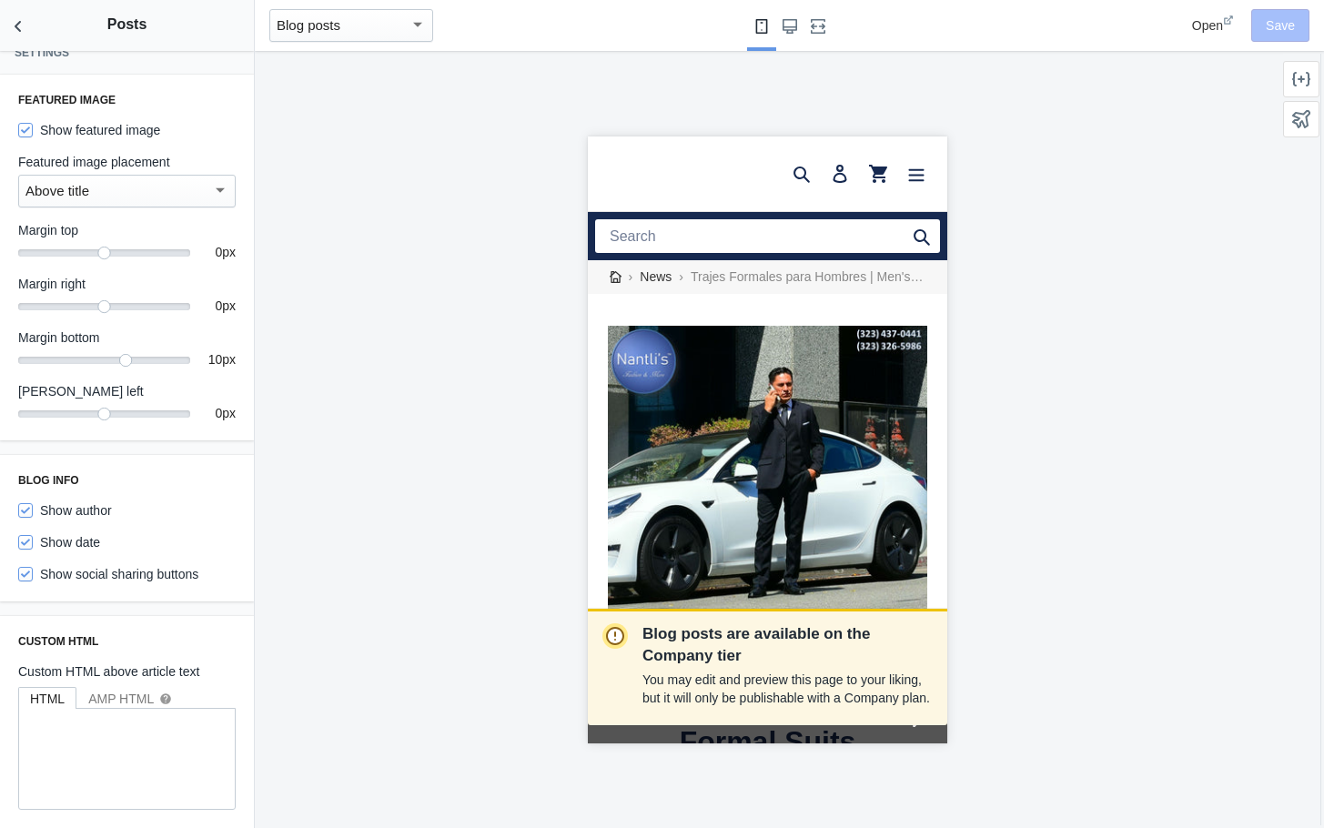
scroll to position [32, 0]
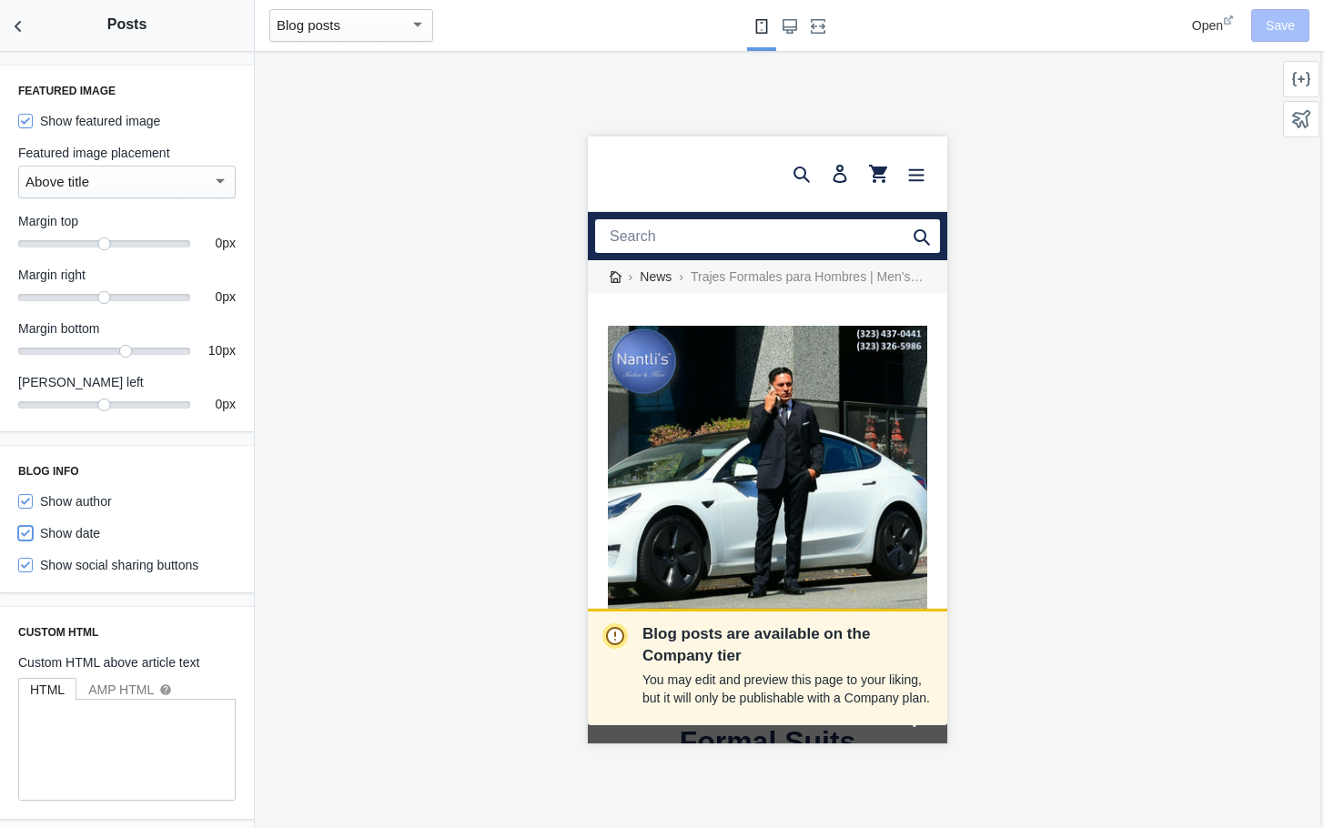
click at [25, 534] on input "Show date" at bounding box center [25, 533] width 15 height 15
checkbox input "false"
click at [1278, 28] on button "Save" at bounding box center [1280, 25] width 58 height 33
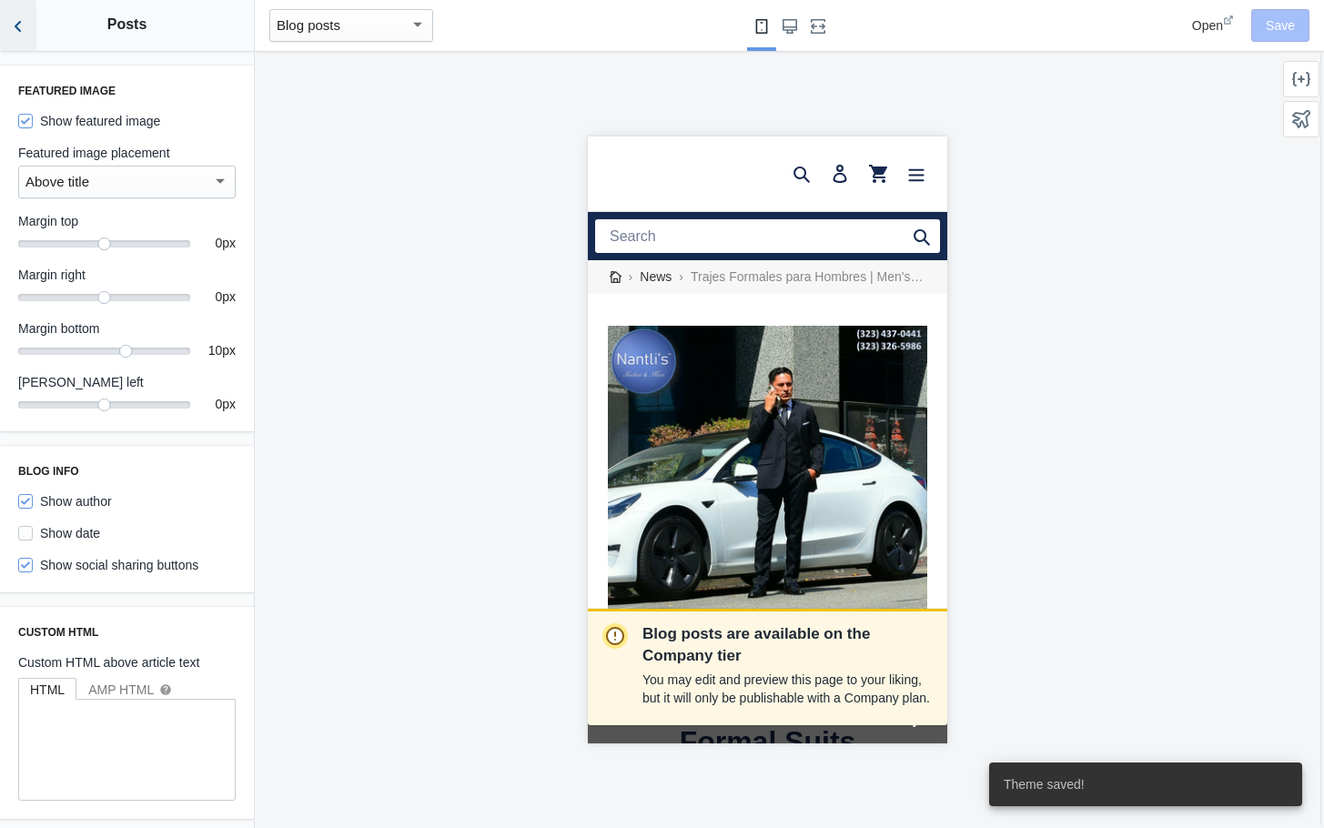
click at [19, 28] on icon "Back to sections" at bounding box center [18, 26] width 18 height 18
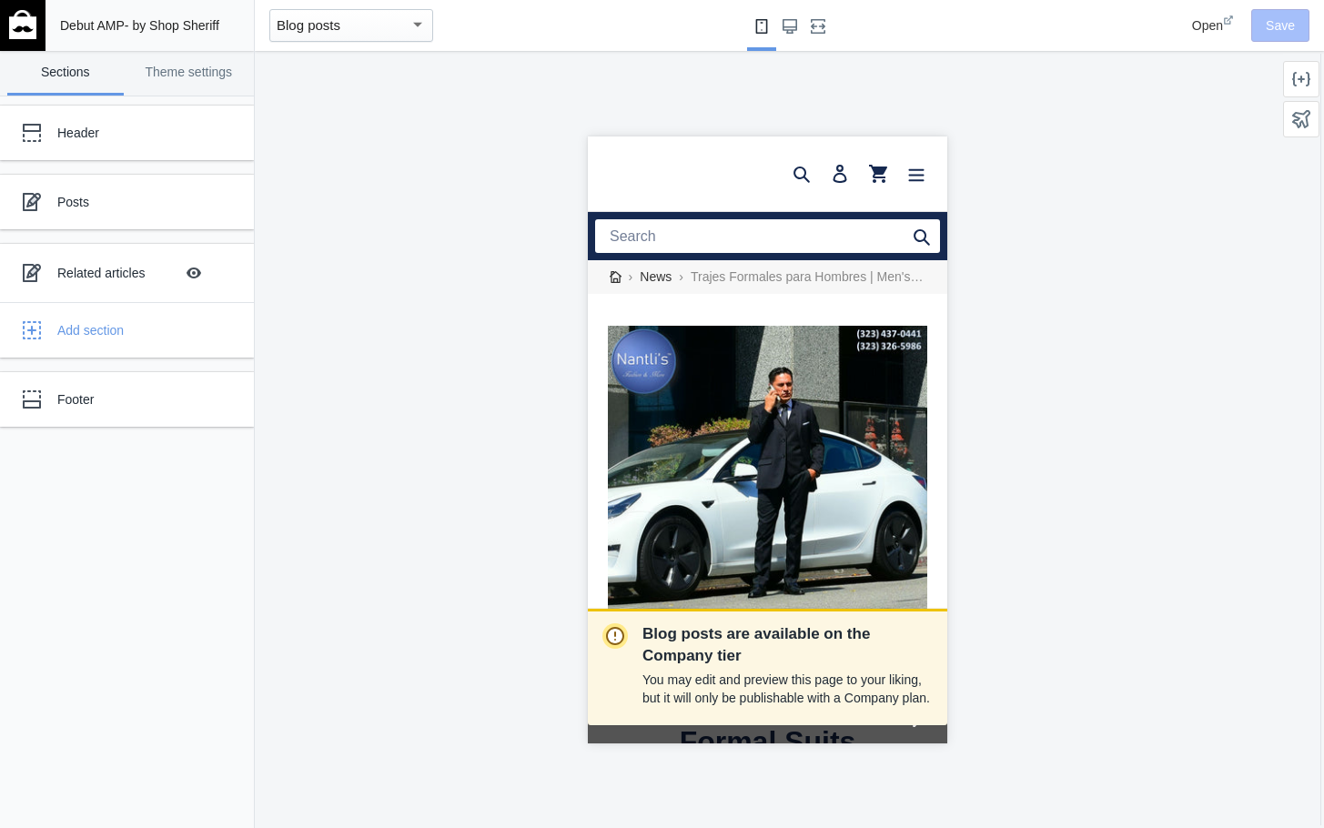
click at [428, 25] on div "Blog posts" at bounding box center [351, 25] width 164 height 33
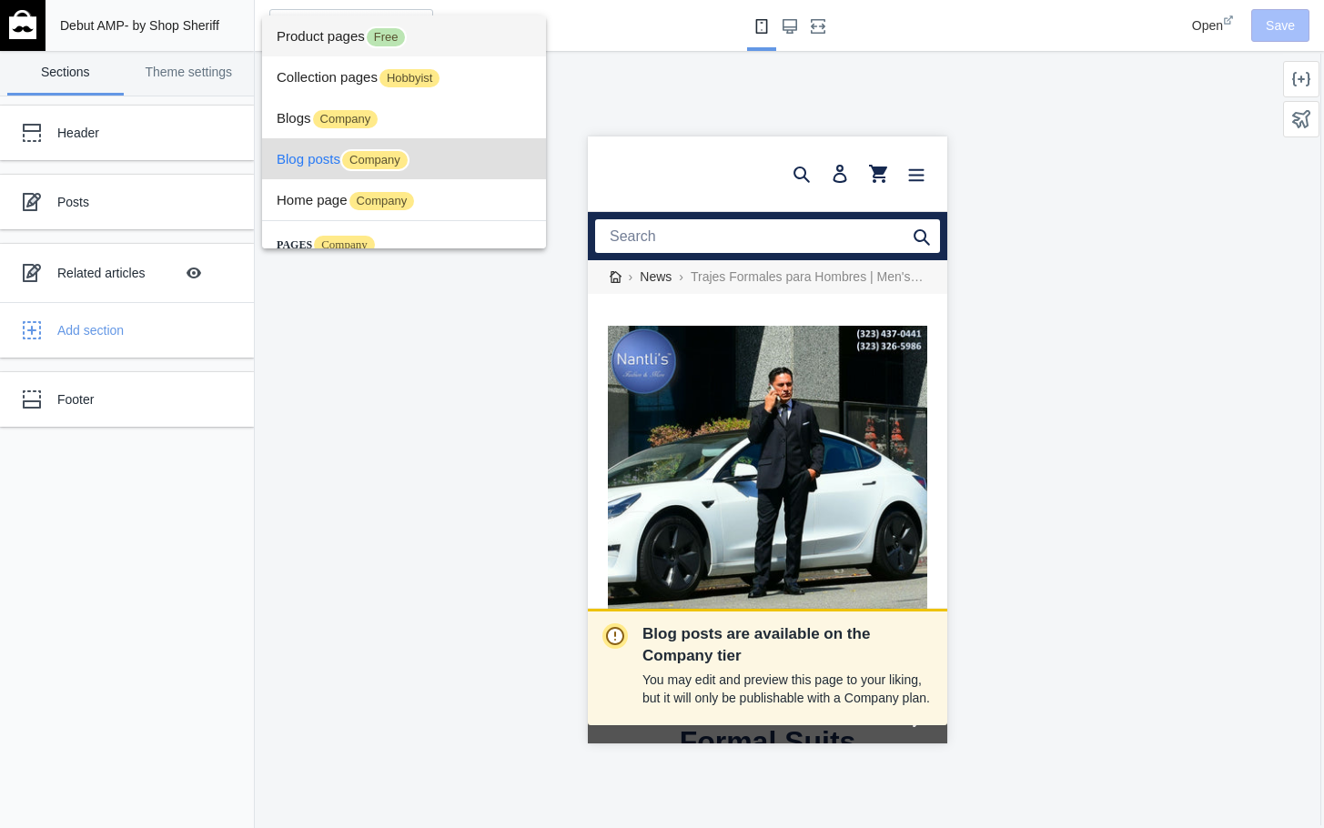
click at [303, 31] on span "Product pages Free" at bounding box center [404, 35] width 255 height 41
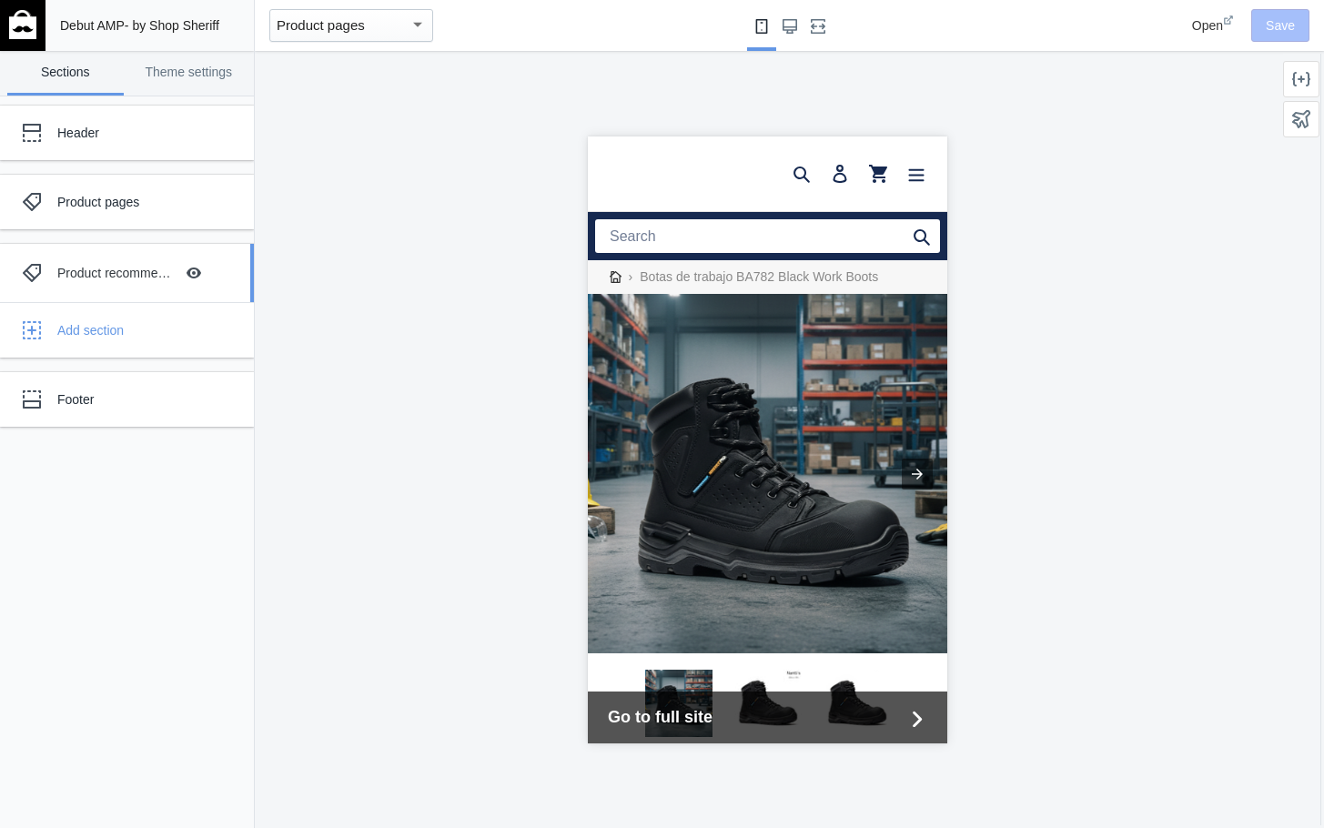
click at [90, 272] on div "Product recommendations" at bounding box center [115, 273] width 116 height 18
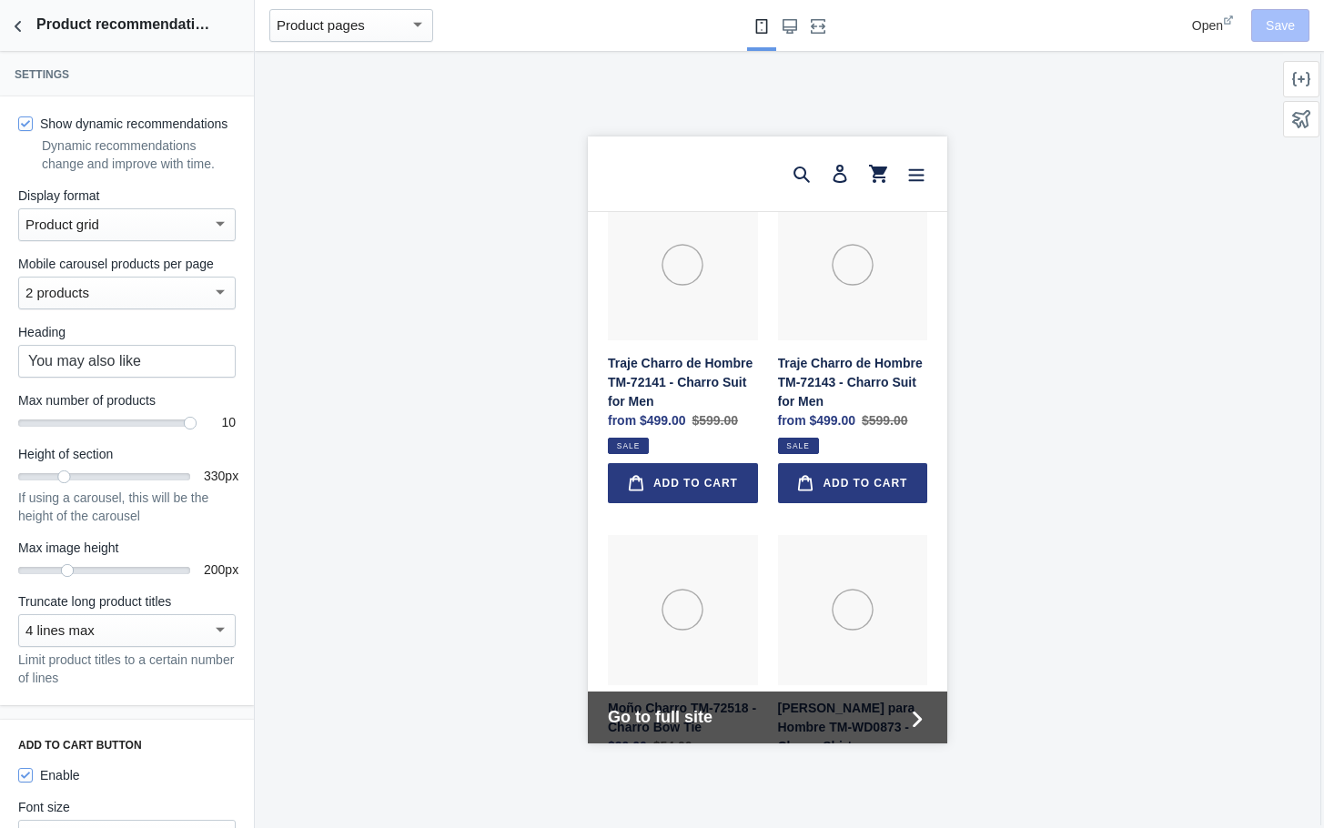
scroll to position [1965, 0]
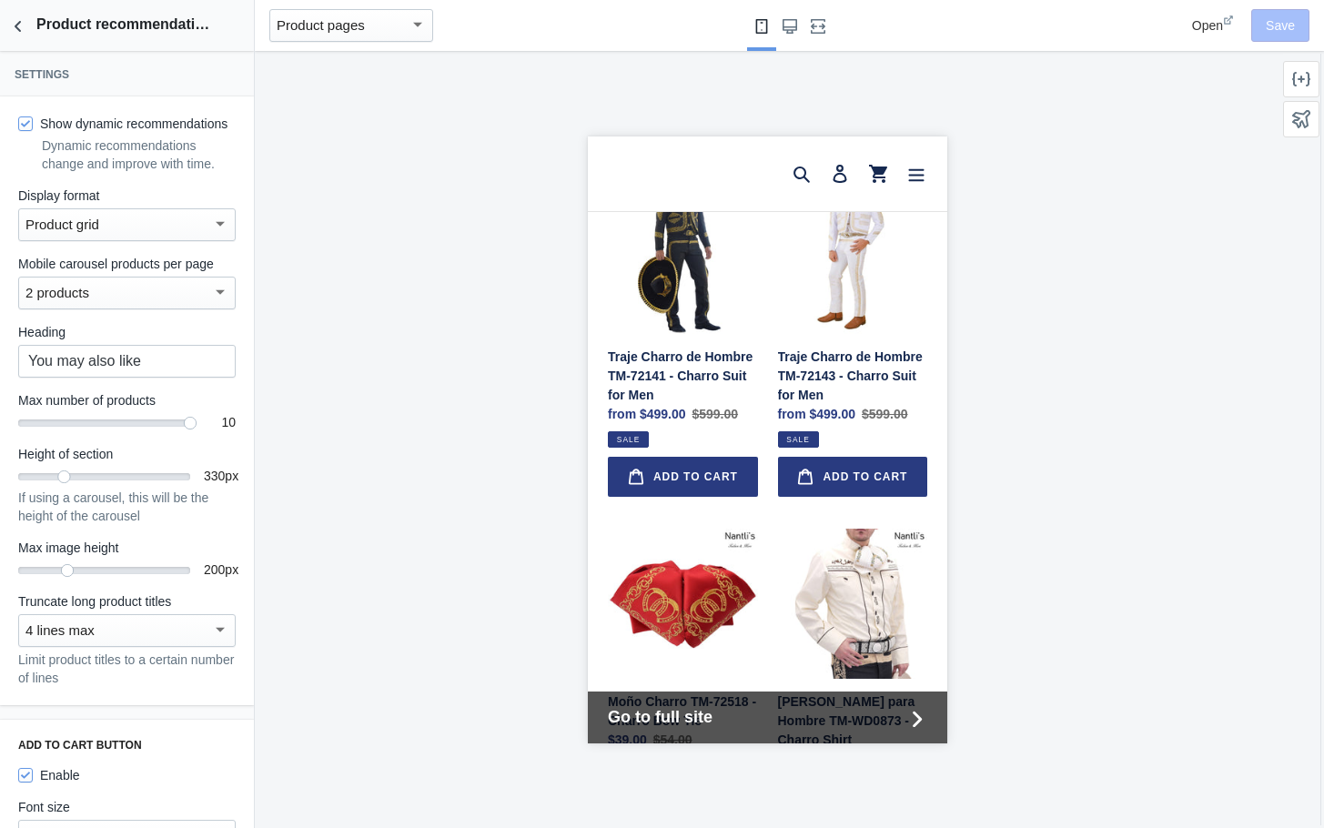
click at [216, 294] on div at bounding box center [220, 291] width 9 height 5
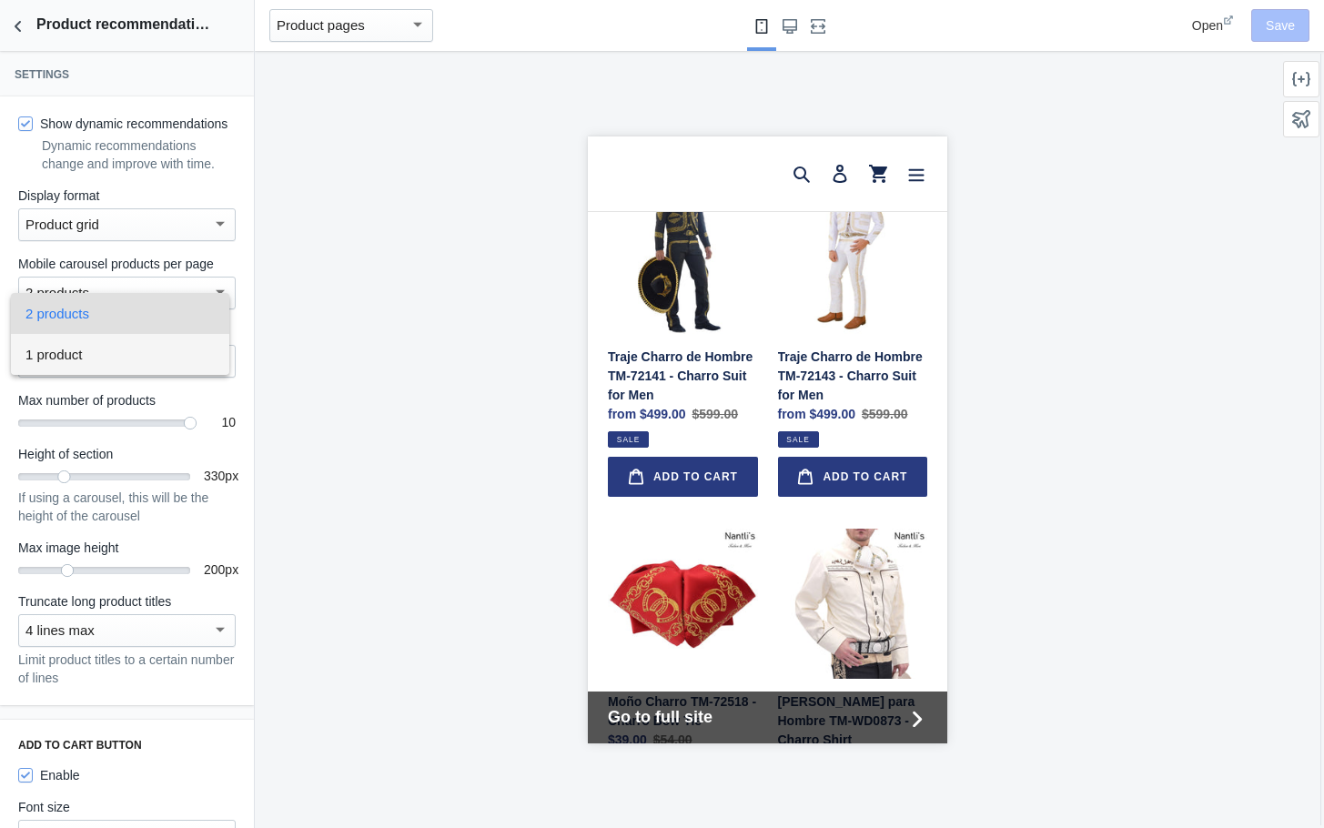
click at [90, 362] on span "1 product" at bounding box center [119, 354] width 189 height 41
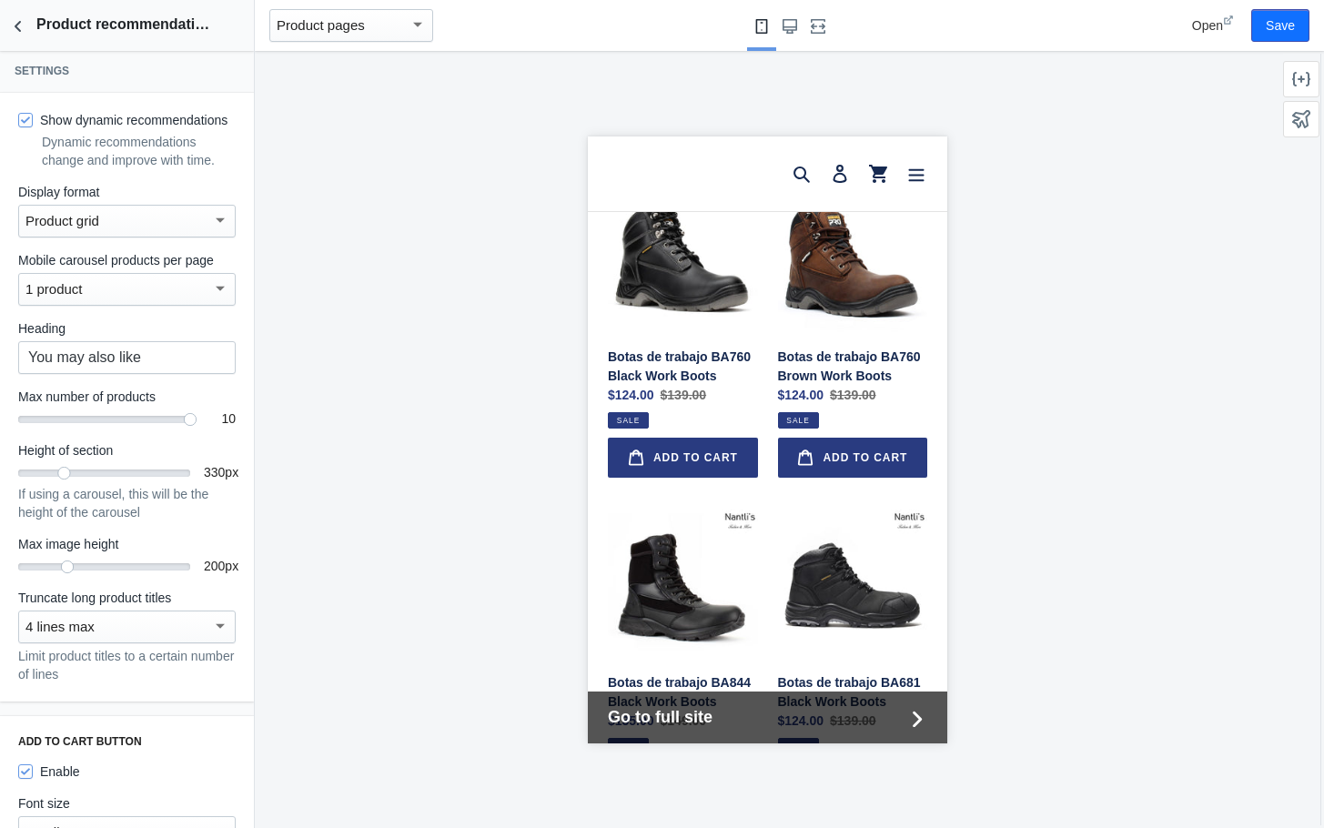
scroll to position [0, 0]
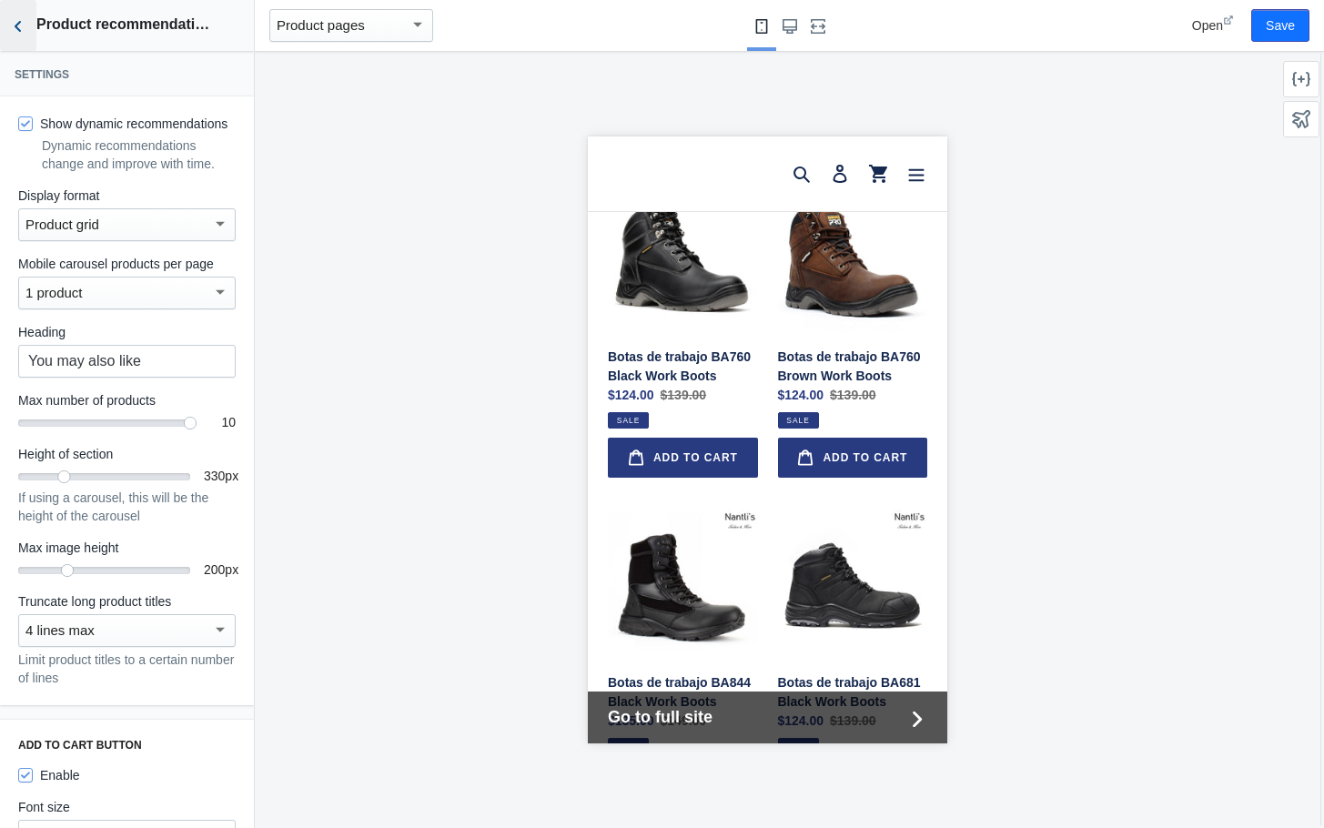
click at [19, 23] on use "Back to sections" at bounding box center [18, 26] width 6 height 11
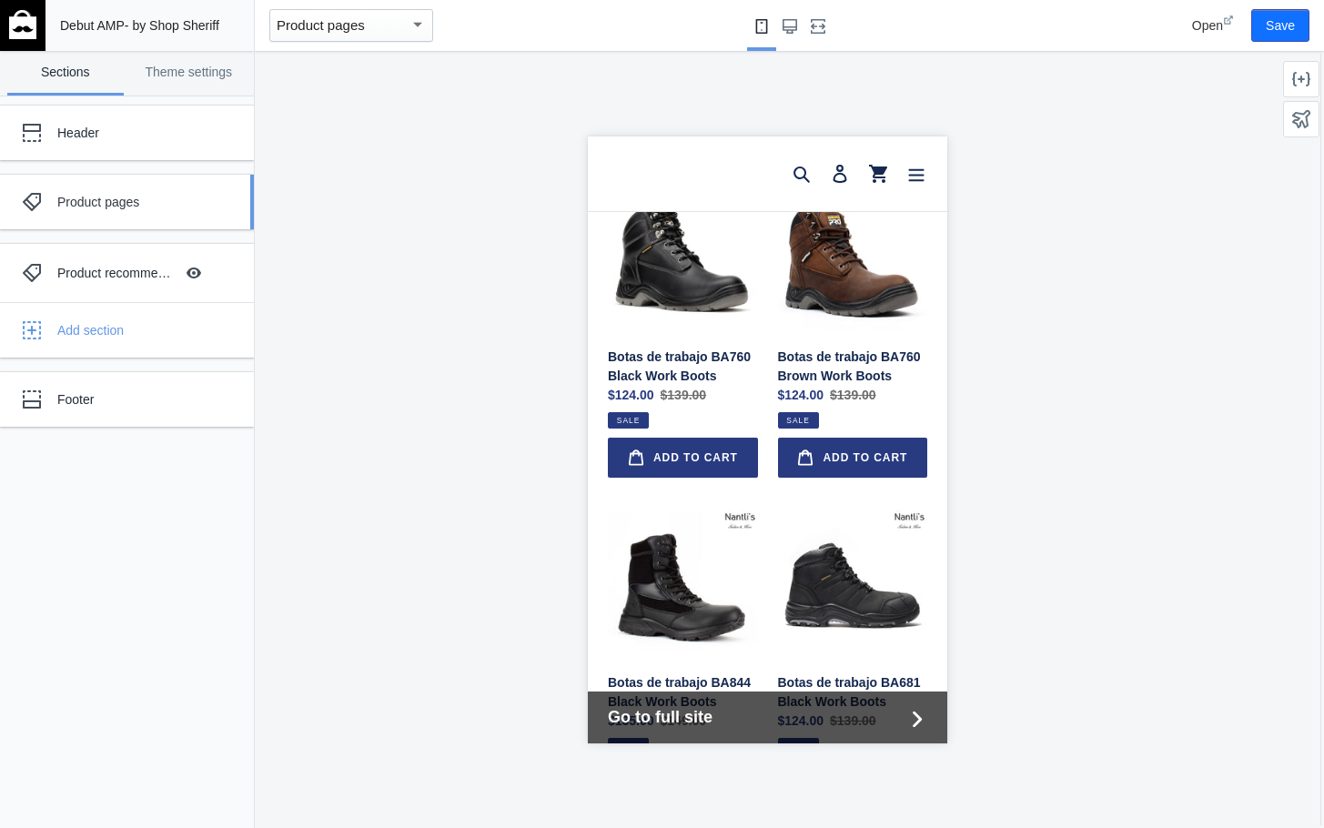
click at [116, 194] on div "Product pages" at bounding box center [135, 202] width 156 height 18
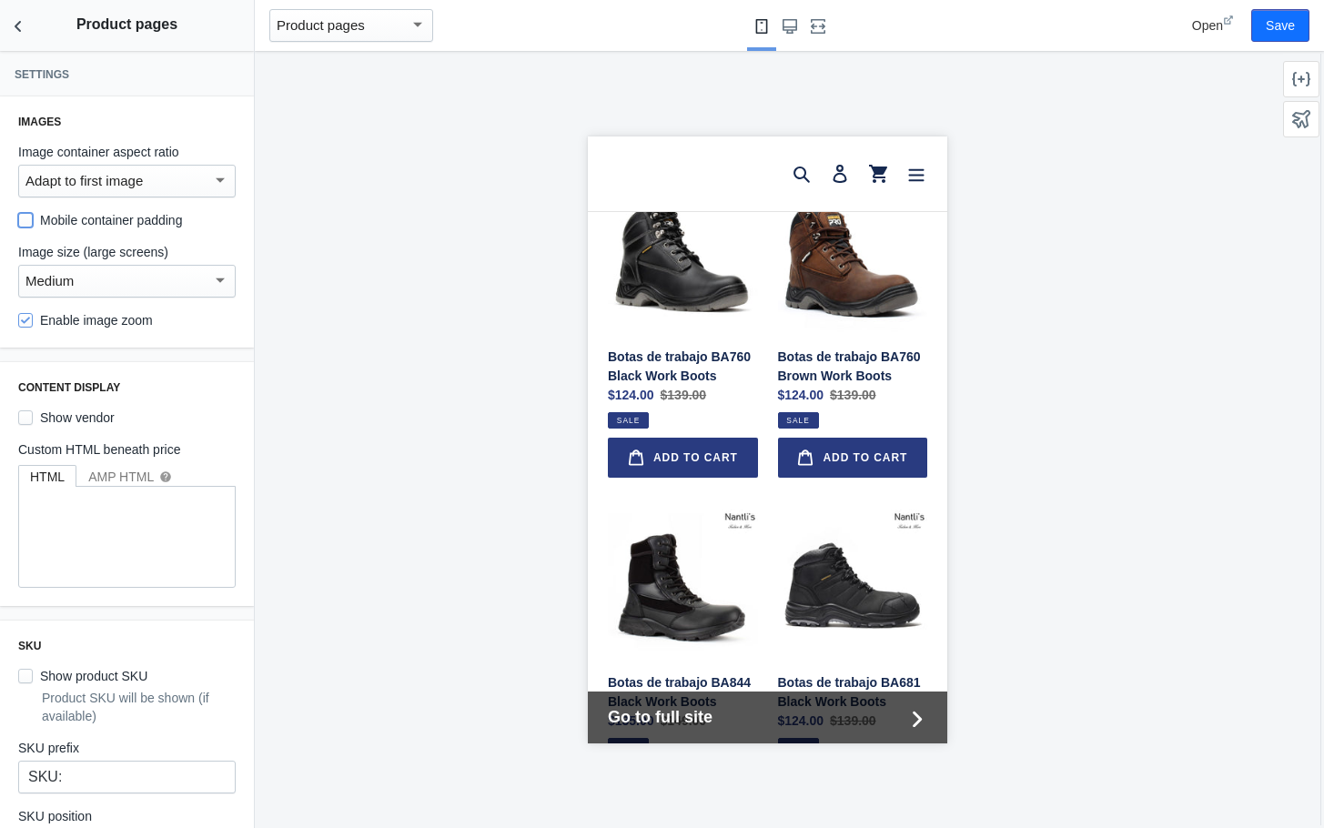
click at [24, 227] on input "Mobile container padding" at bounding box center [25, 220] width 15 height 15
checkbox input "true"
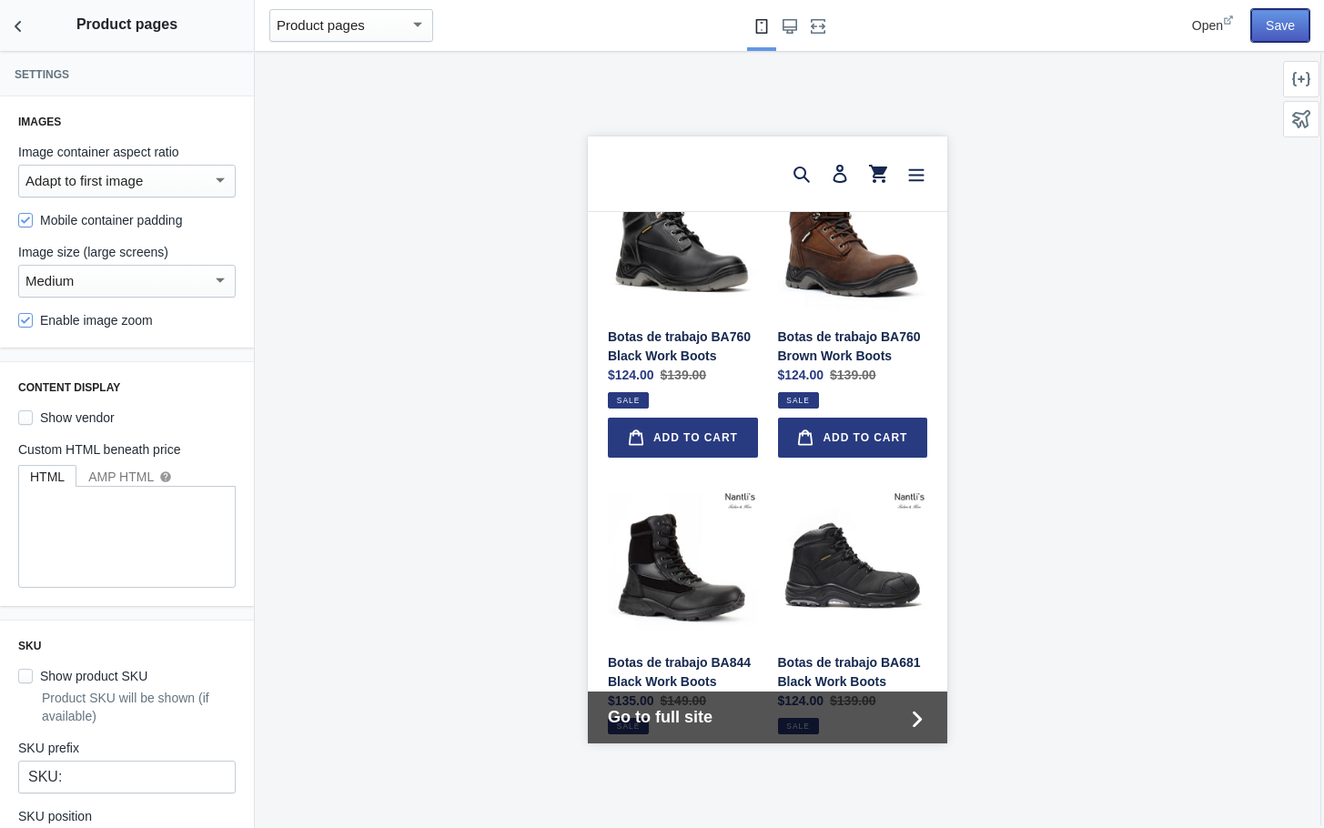
click at [1273, 22] on button "Save" at bounding box center [1280, 25] width 58 height 33
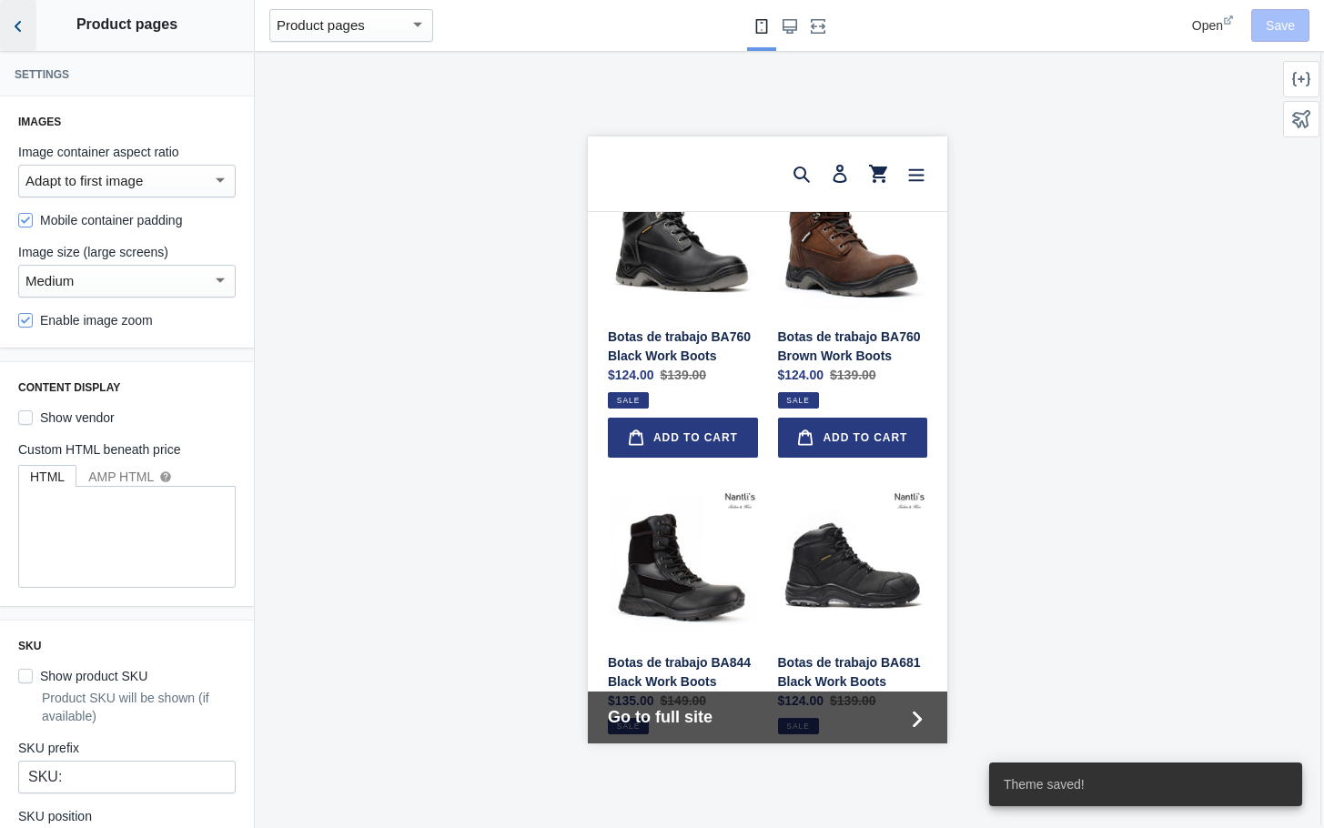
click at [10, 19] on icon "Back to sections" at bounding box center [18, 26] width 18 height 18
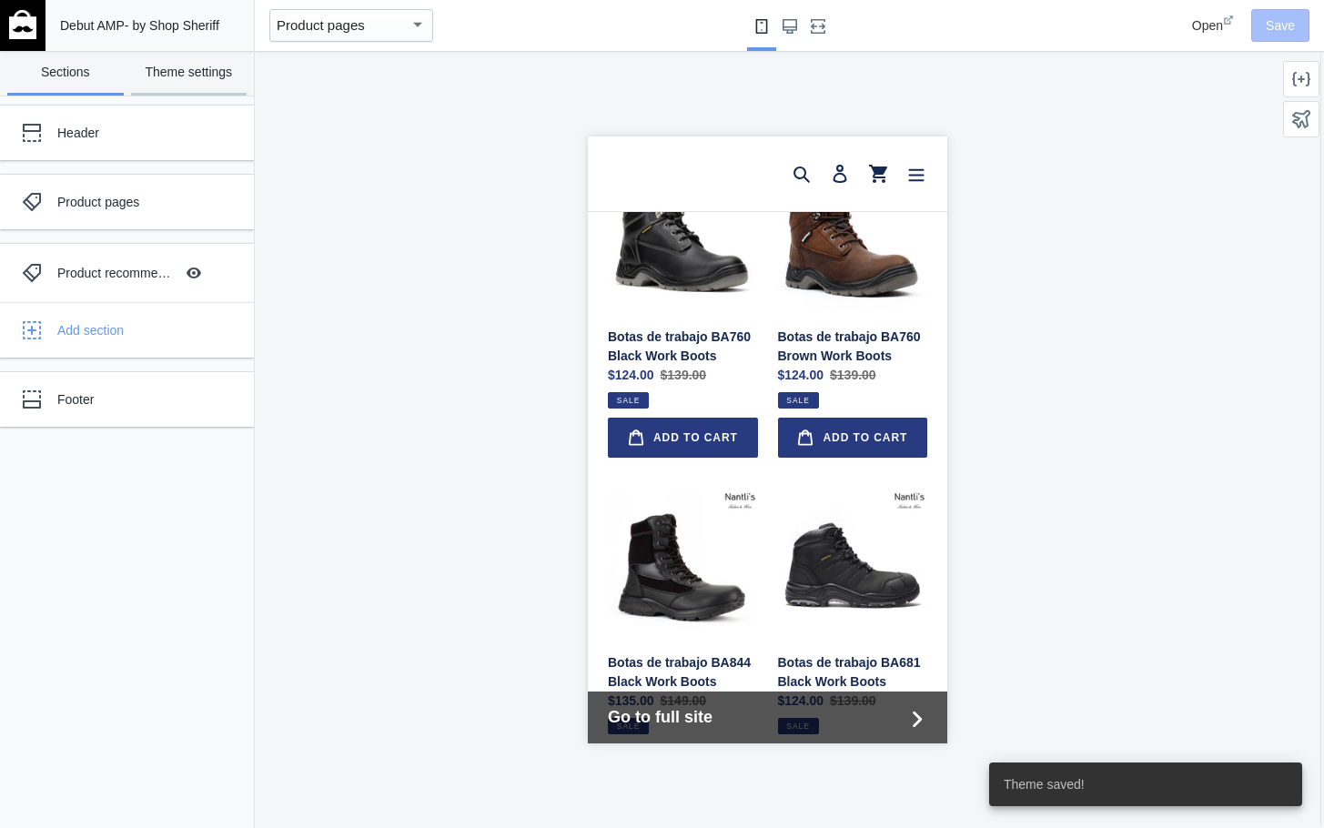
click at [179, 61] on link "Theme settings" at bounding box center [189, 73] width 116 height 45
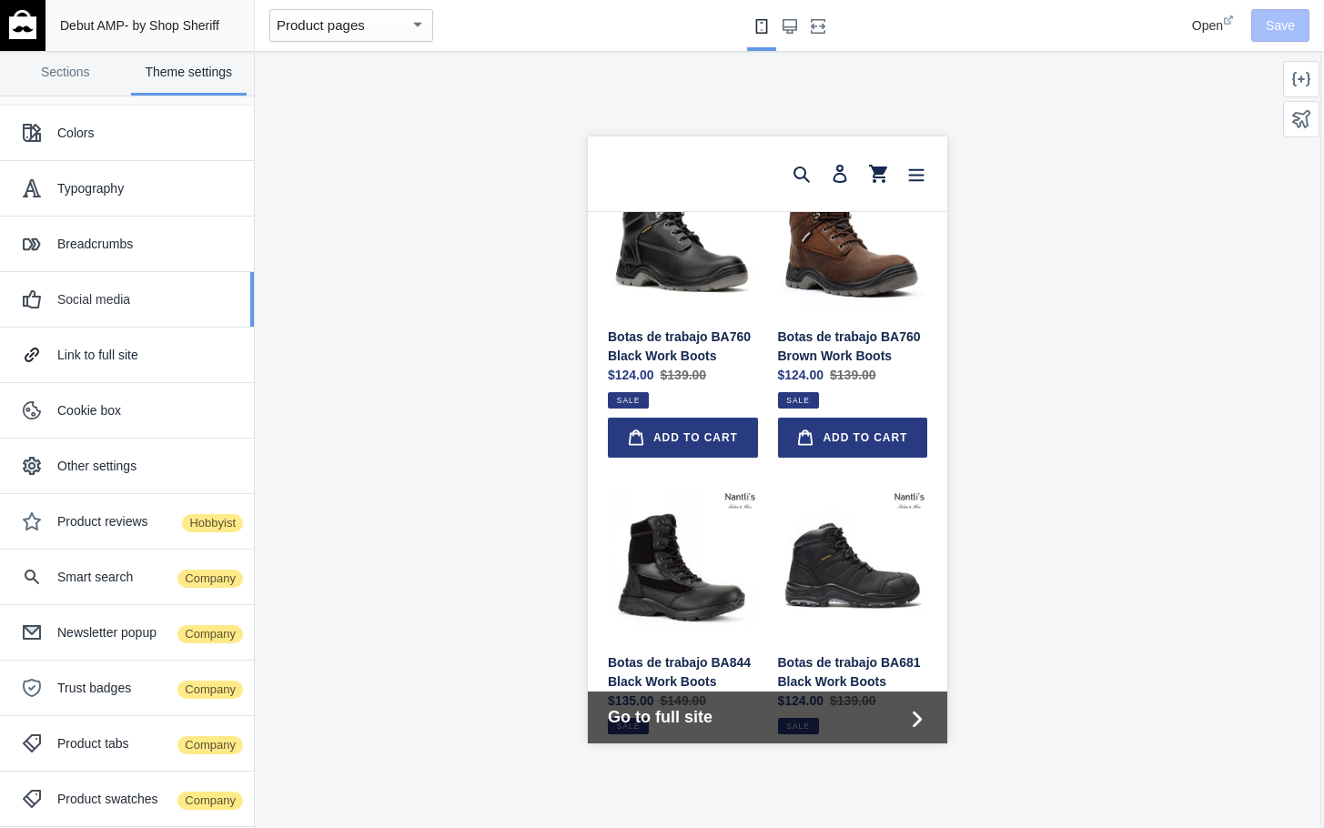
click at [76, 292] on div "Social media" at bounding box center [148, 299] width 183 height 18
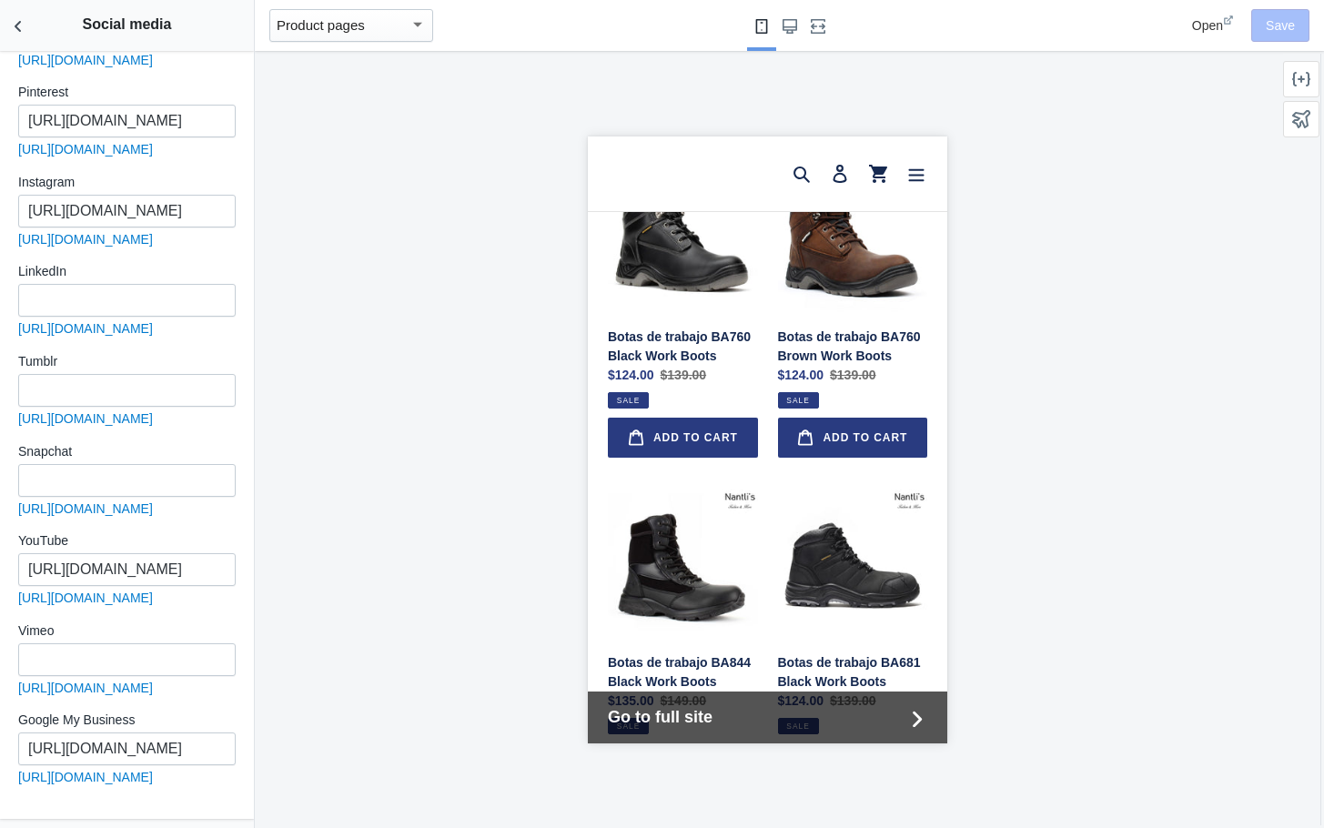
scroll to position [737, 0]
click at [186, 749] on input "https://nantlis.business.site/" at bounding box center [126, 748] width 217 height 33
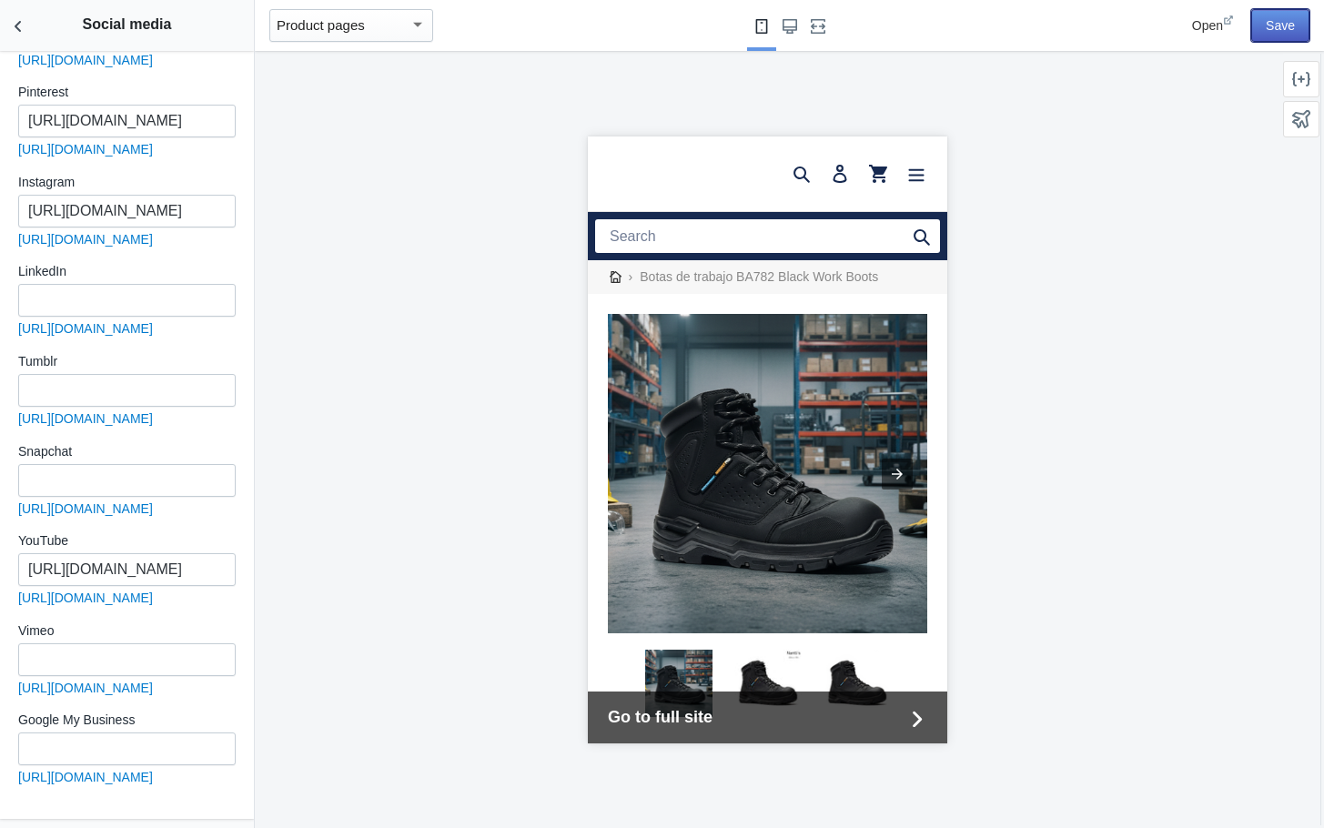
click at [1276, 25] on button "Save" at bounding box center [1280, 25] width 58 height 33
click at [423, 26] on div "button" at bounding box center [417, 25] width 16 height 22
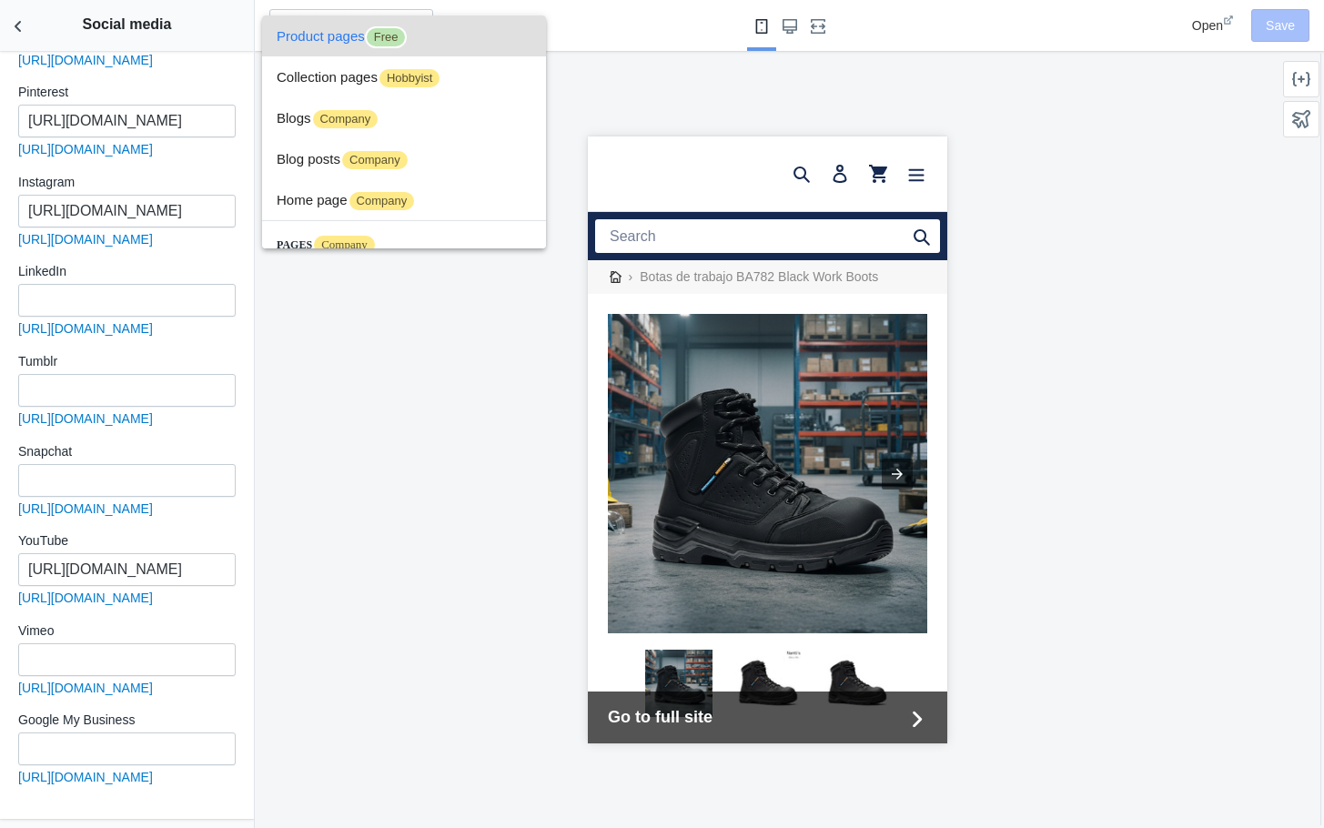
click at [19, 23] on div at bounding box center [662, 414] width 1324 height 828
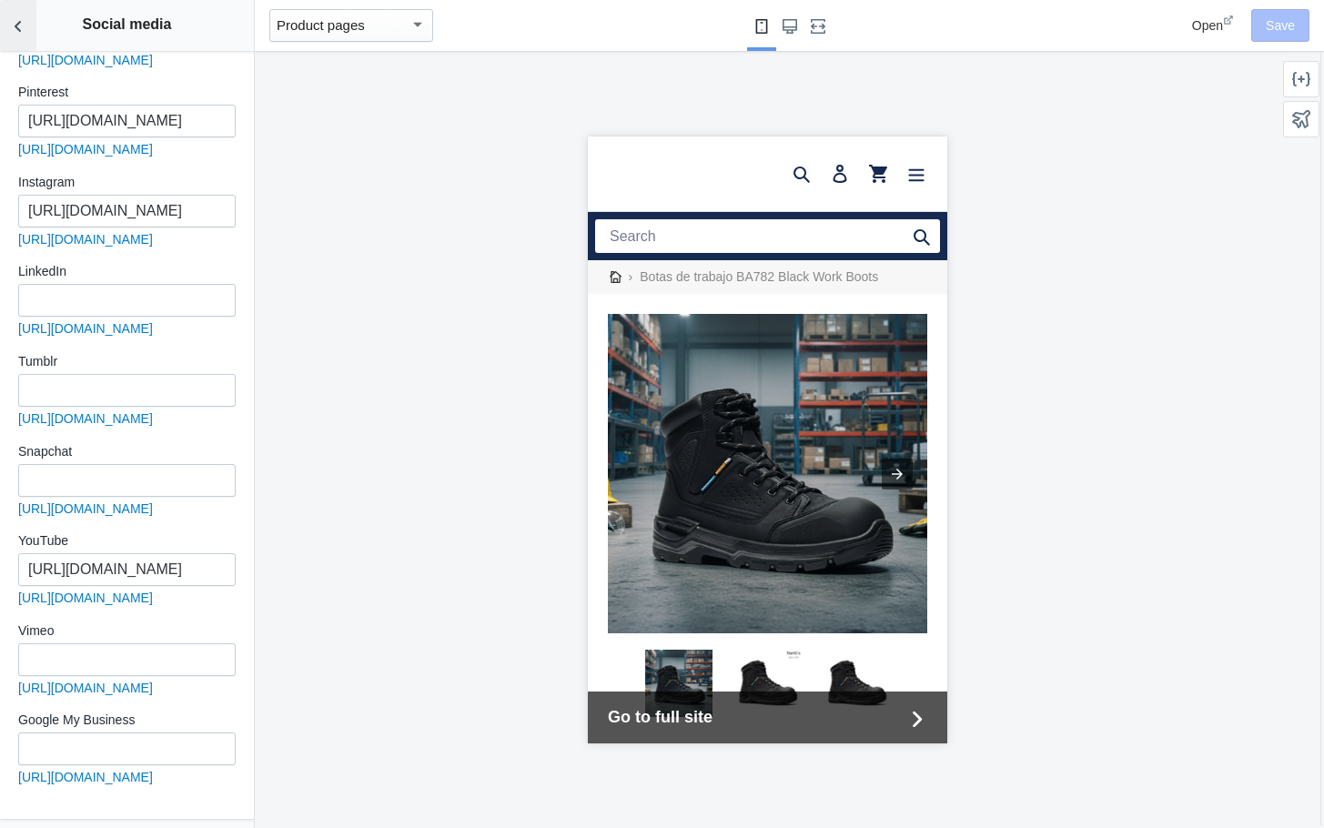
click at [19, 23] on use "Back to sections" at bounding box center [18, 26] width 6 height 11
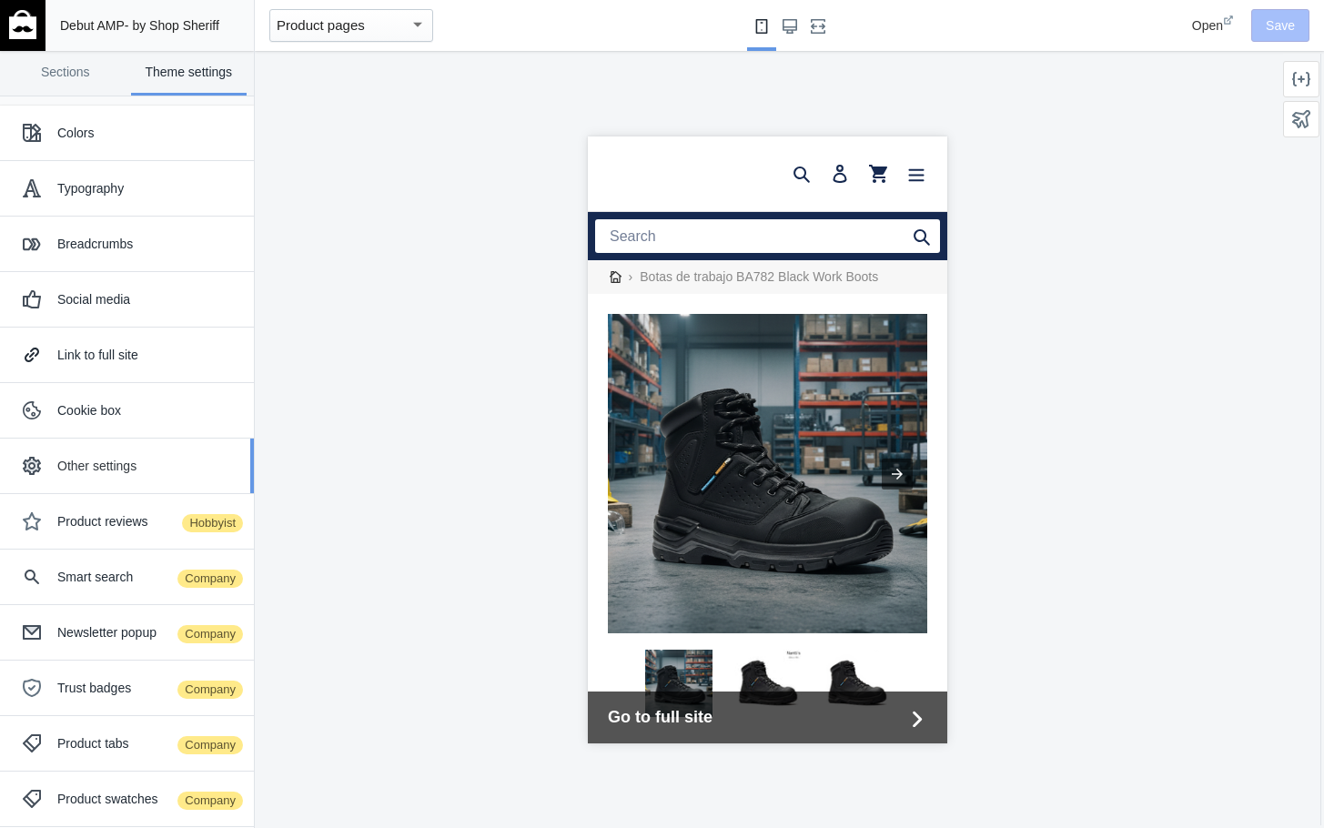
click at [109, 461] on div "Other settings" at bounding box center [148, 466] width 183 height 18
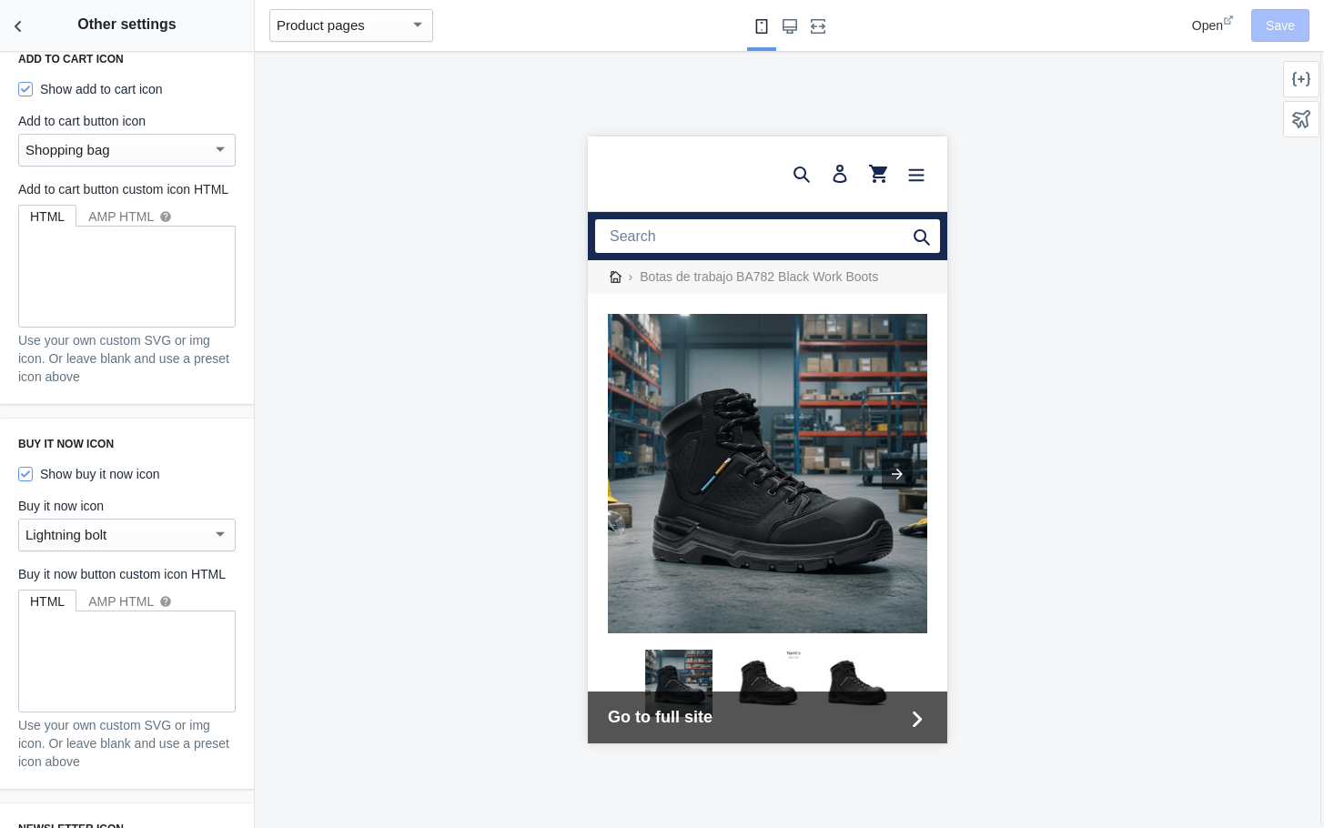
scroll to position [187, 0]
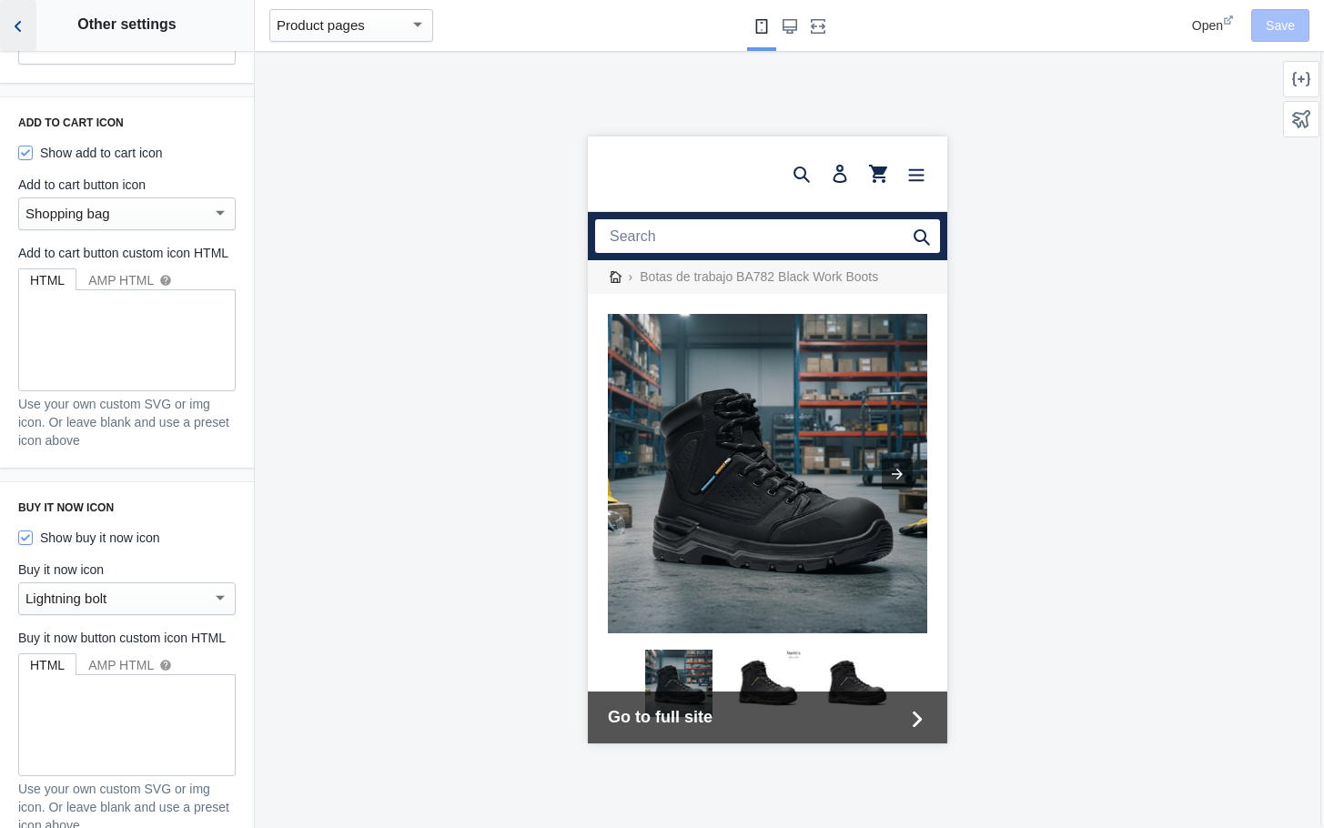
click at [21, 24] on icon "Back to sections" at bounding box center [18, 26] width 18 height 18
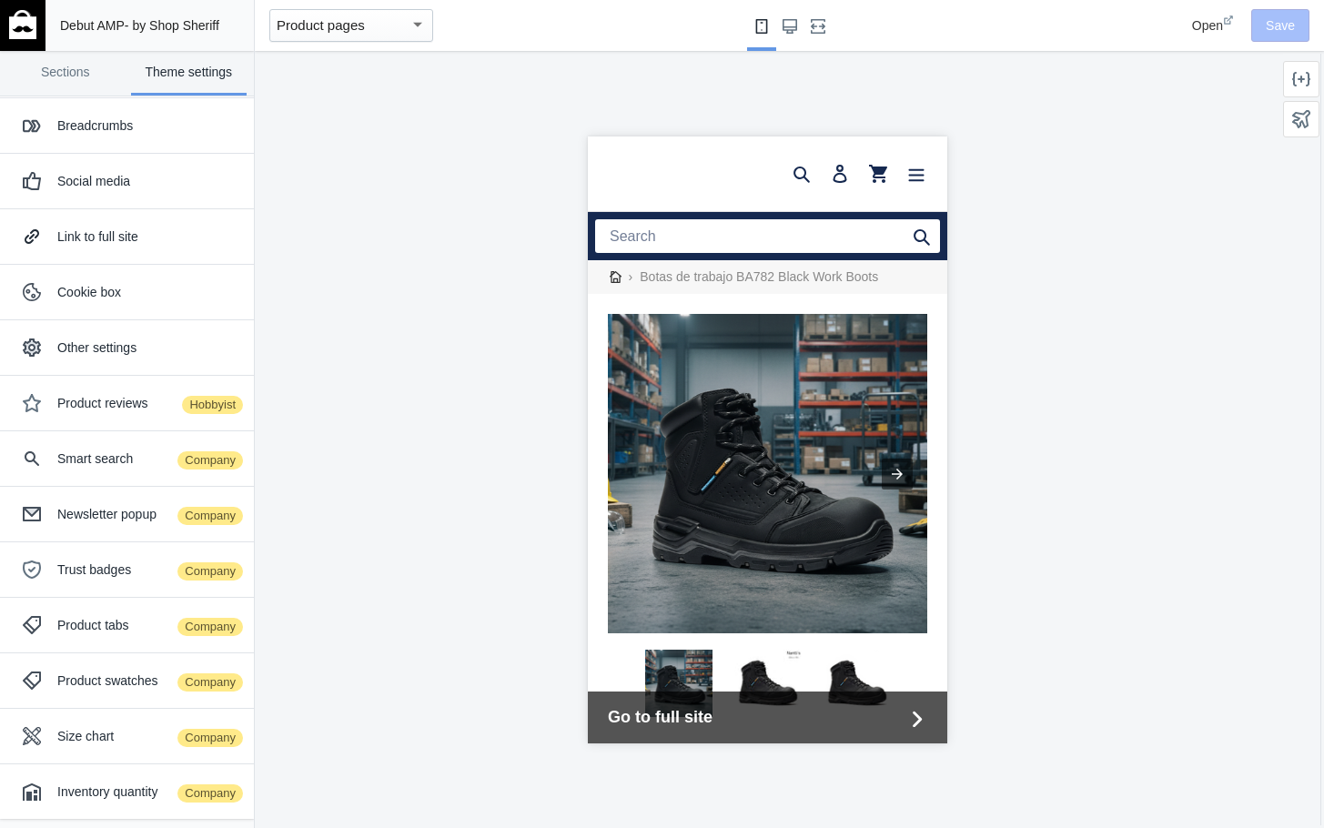
scroll to position [0, 0]
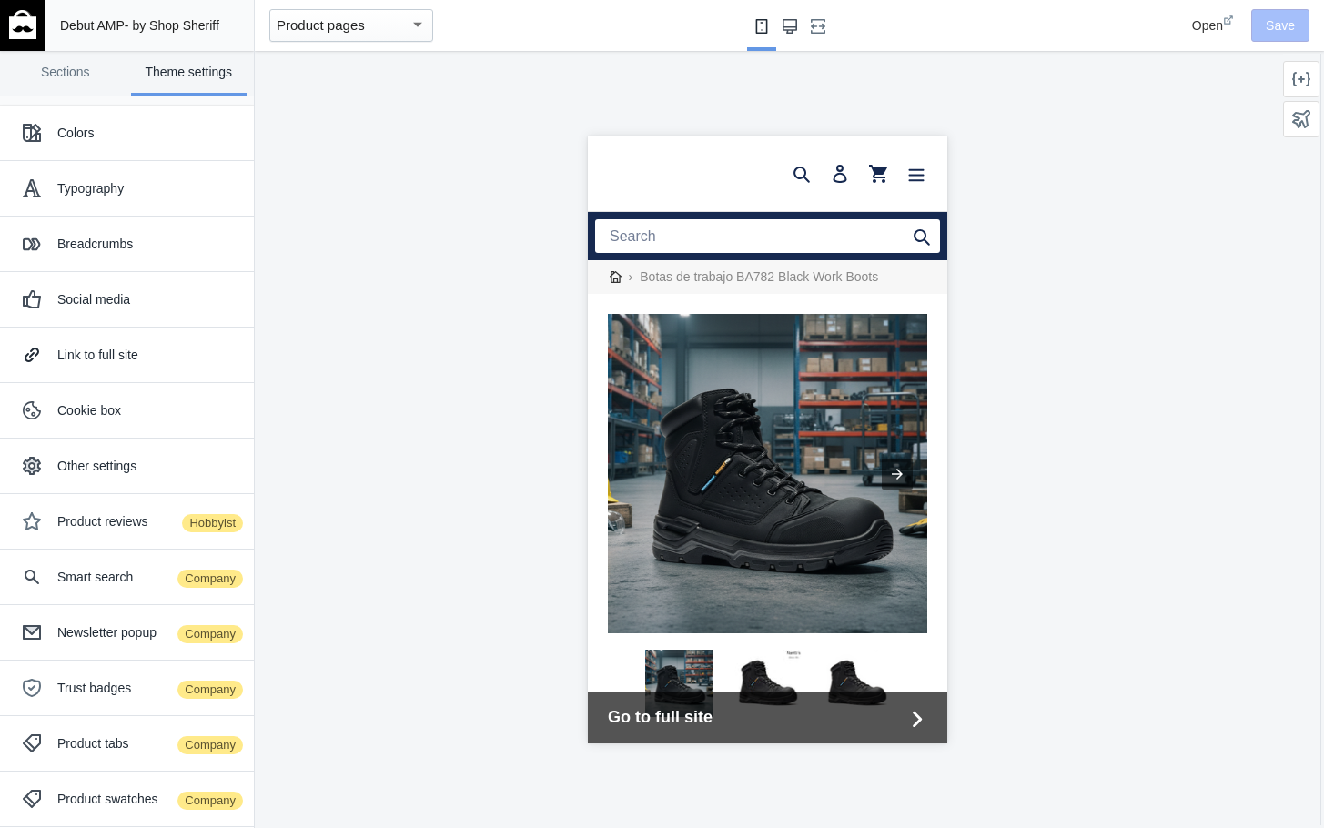
click at [794, 27] on use "Large screen" at bounding box center [789, 26] width 15 height 15
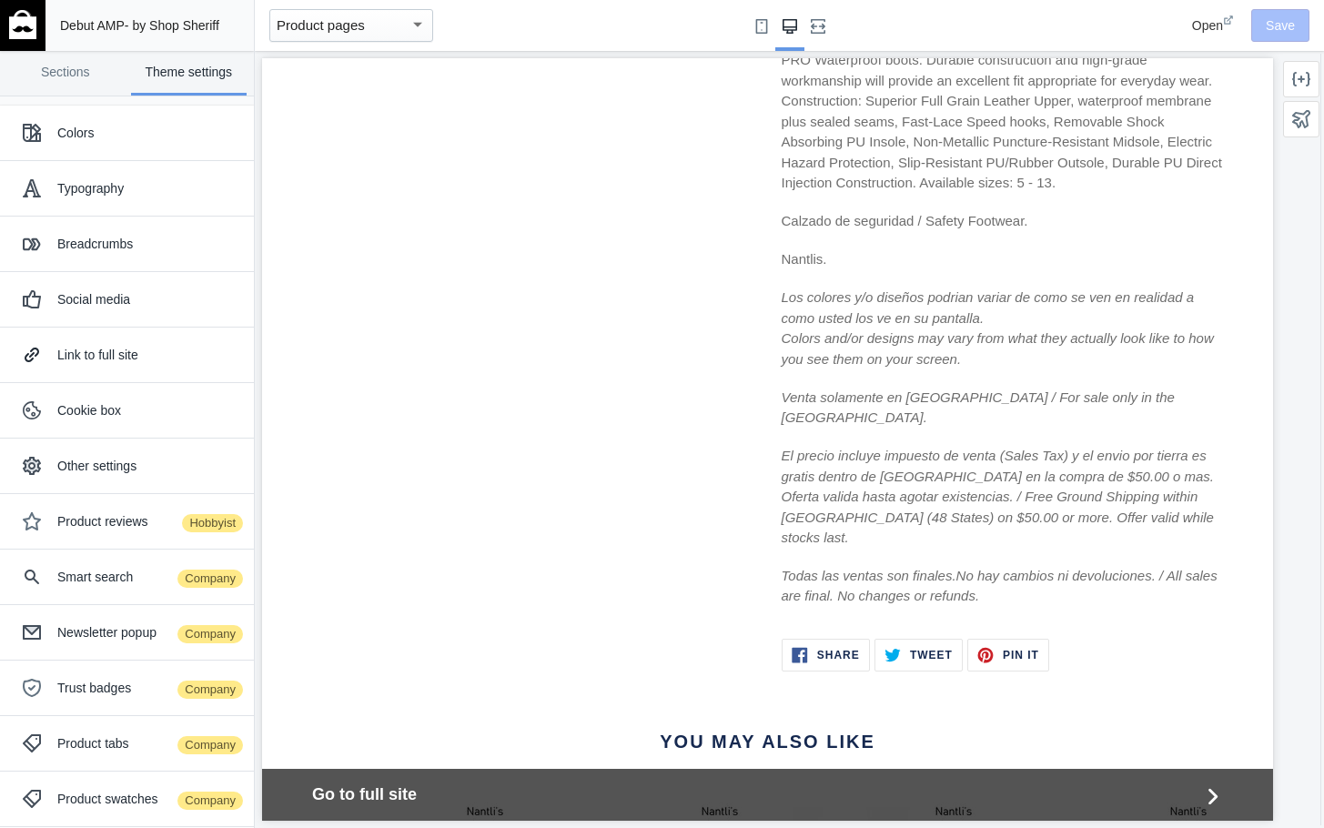
scroll to position [709, 0]
